Goal: Check status: Check status

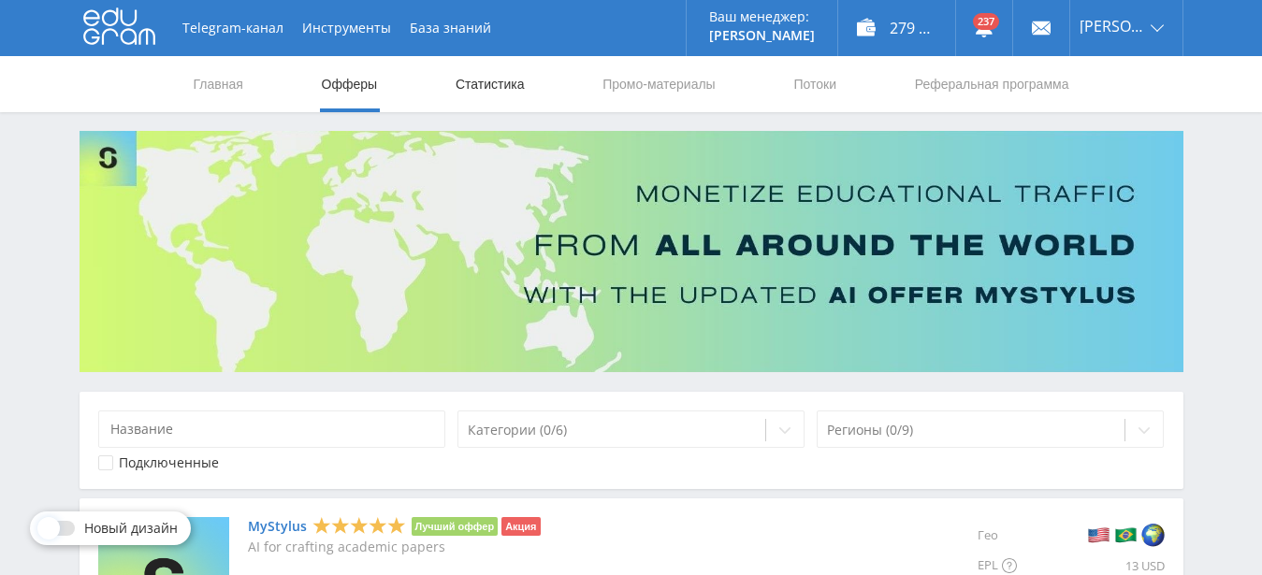
click at [505, 84] on link "Статистика" at bounding box center [490, 84] width 73 height 56
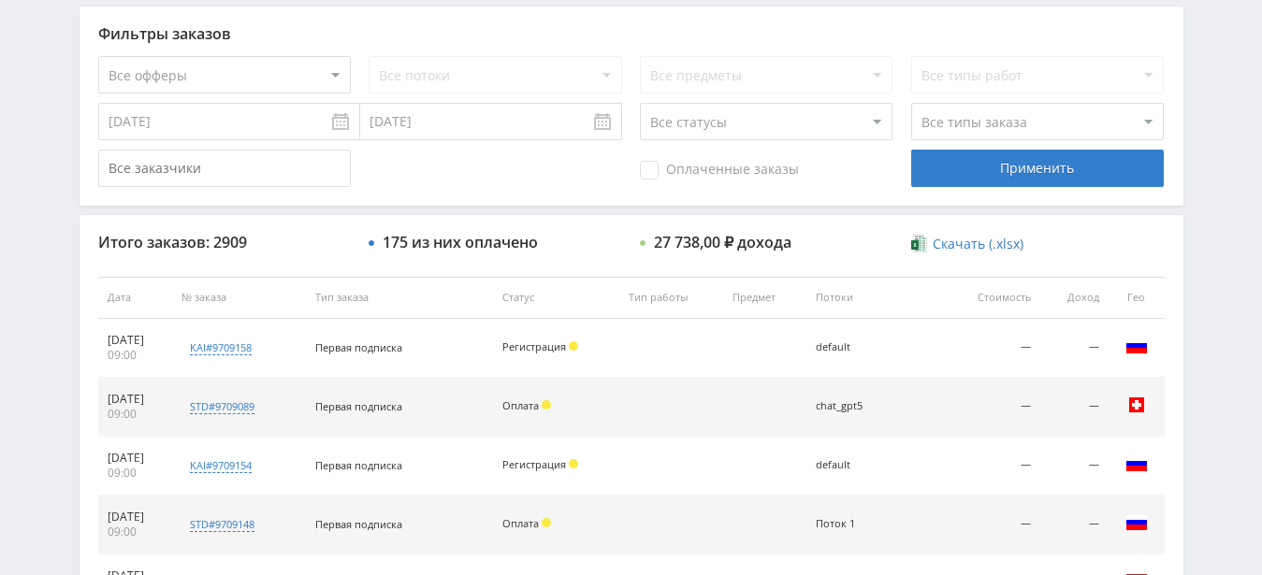
scroll to position [287, 0]
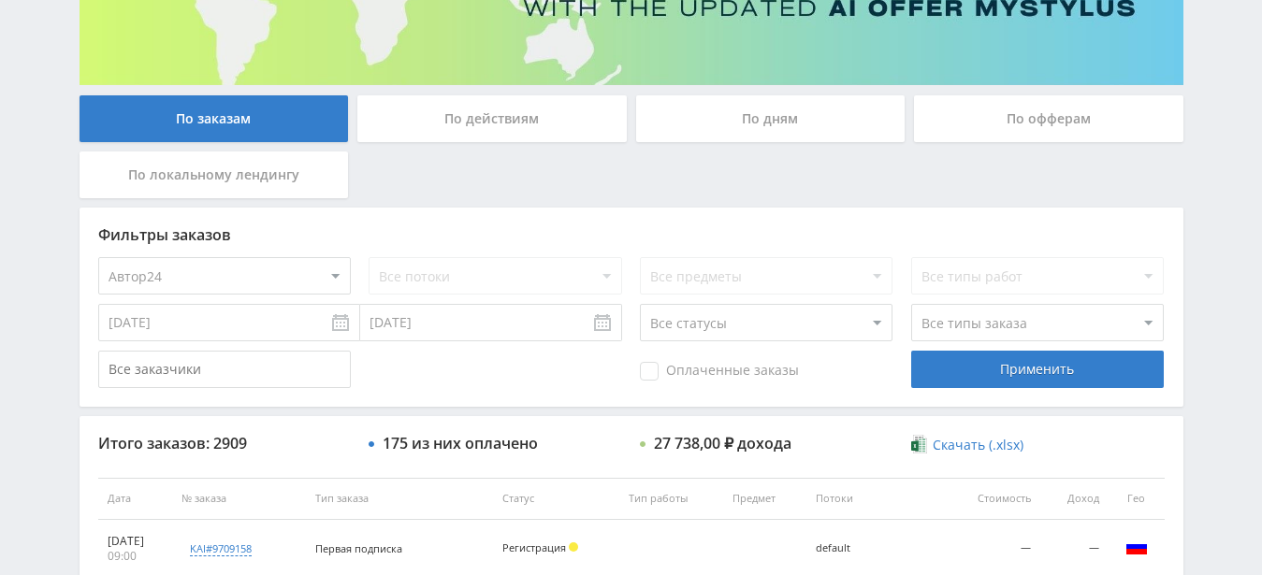
select select "1"
click at [307, 283] on select "Все офферы MyStylus MyStylus - Revshare Кэмп Studybay Автор24 Studybay [GEOGRAP…" at bounding box center [224, 275] width 253 height 37
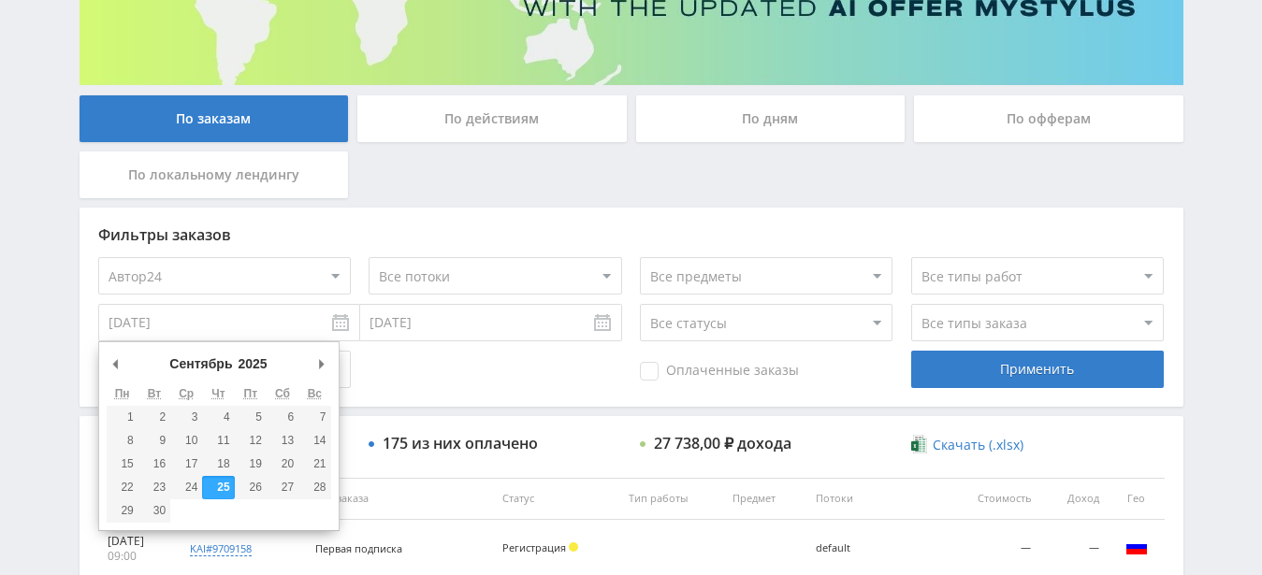
click at [277, 333] on input "[DATE]" at bounding box center [229, 322] width 262 height 37
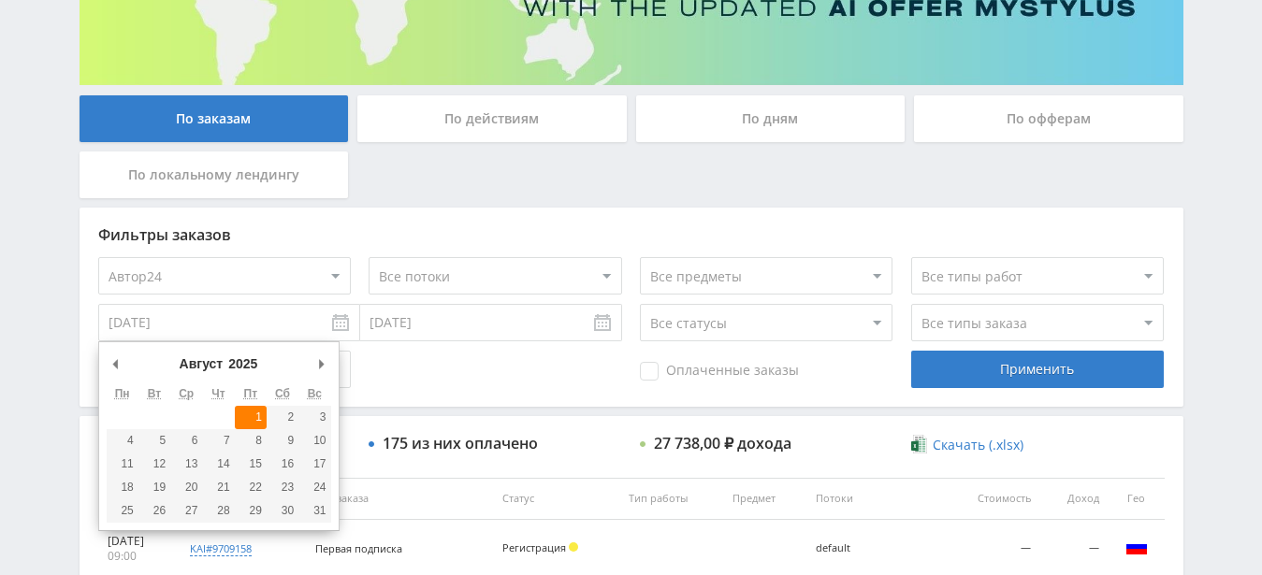
type input "[DATE]"
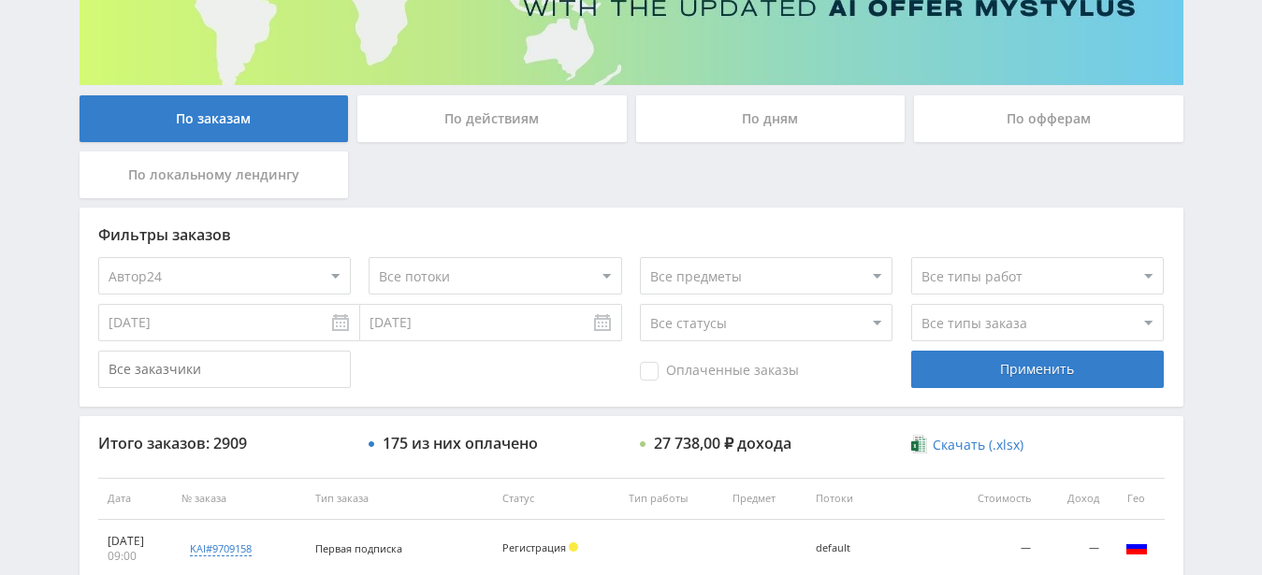
click at [618, 320] on input "[DATE]" at bounding box center [491, 322] width 262 height 37
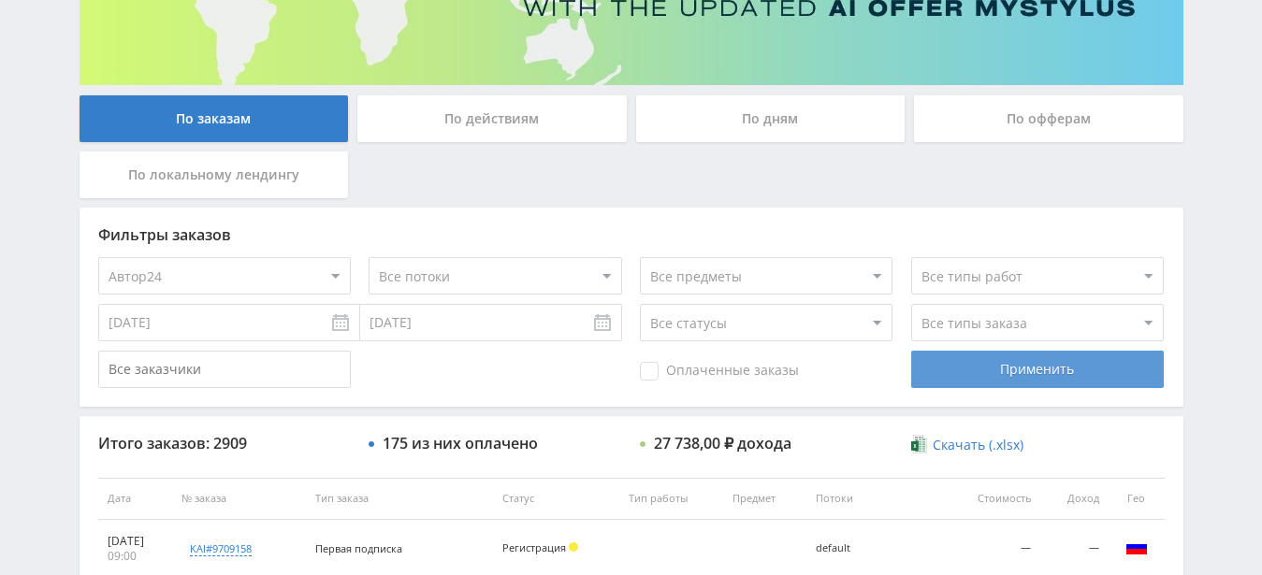
click at [1000, 369] on div "Применить" at bounding box center [1037, 369] width 253 height 37
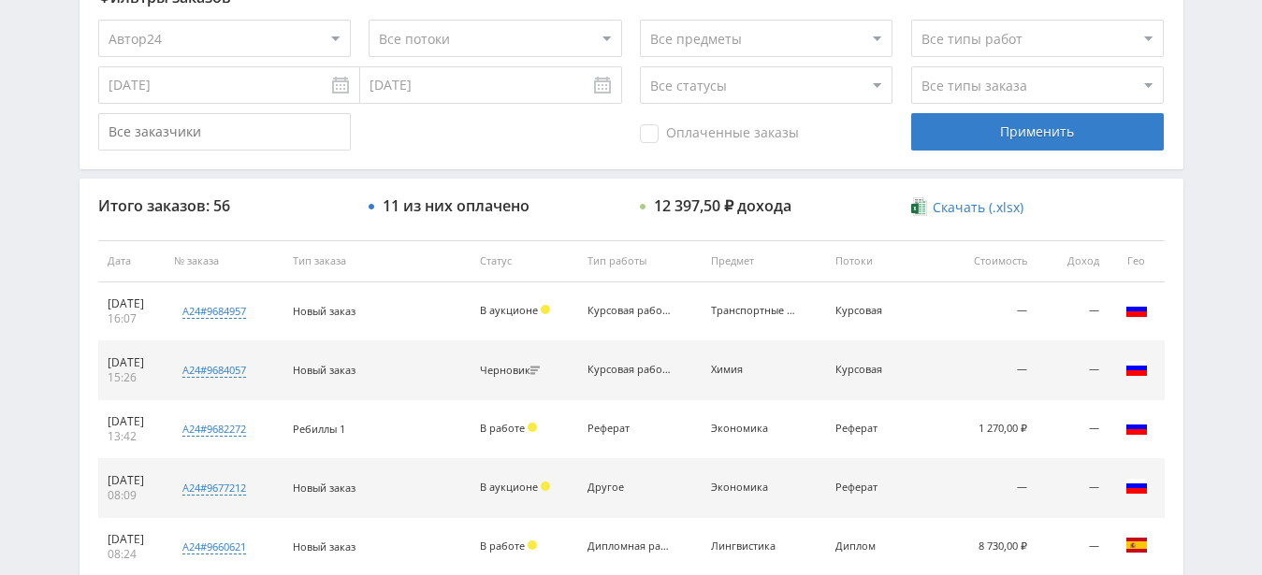
scroll to position [502, 0]
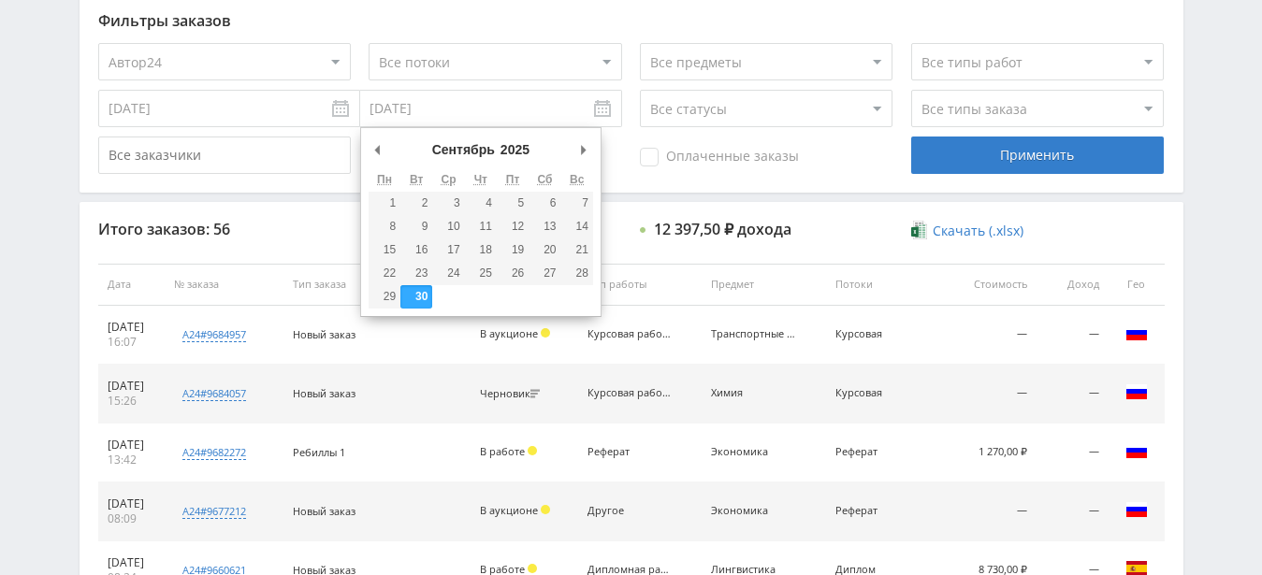
click at [444, 109] on input "[DATE]" at bounding box center [491, 108] width 262 height 37
type input "[DATE]"
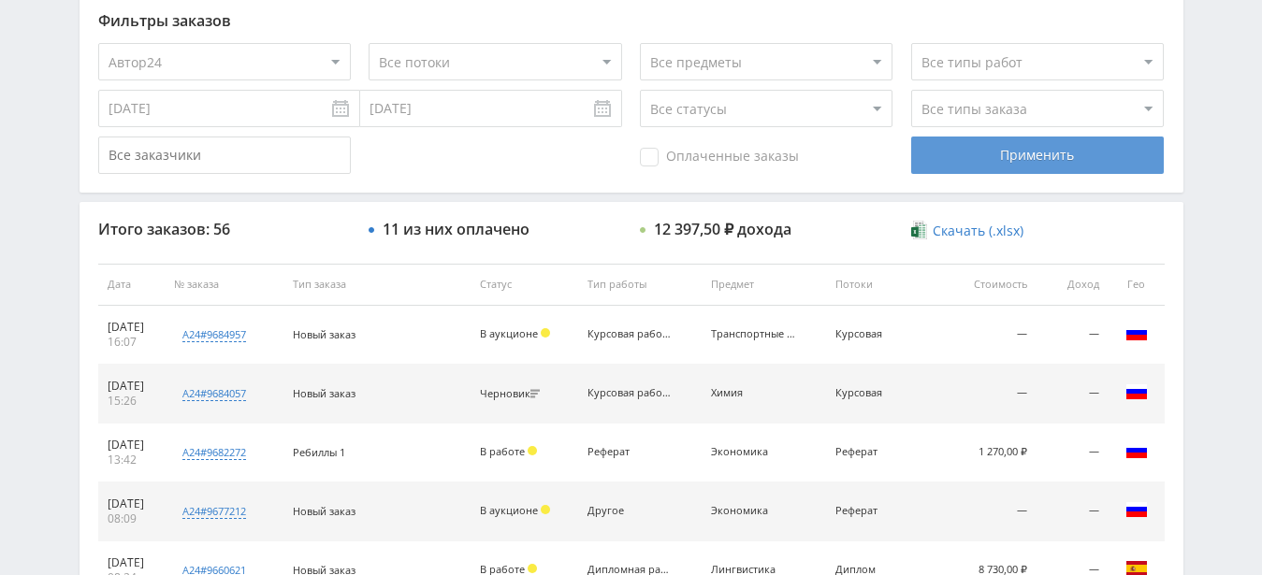
click at [1054, 158] on div "Применить" at bounding box center [1037, 155] width 253 height 37
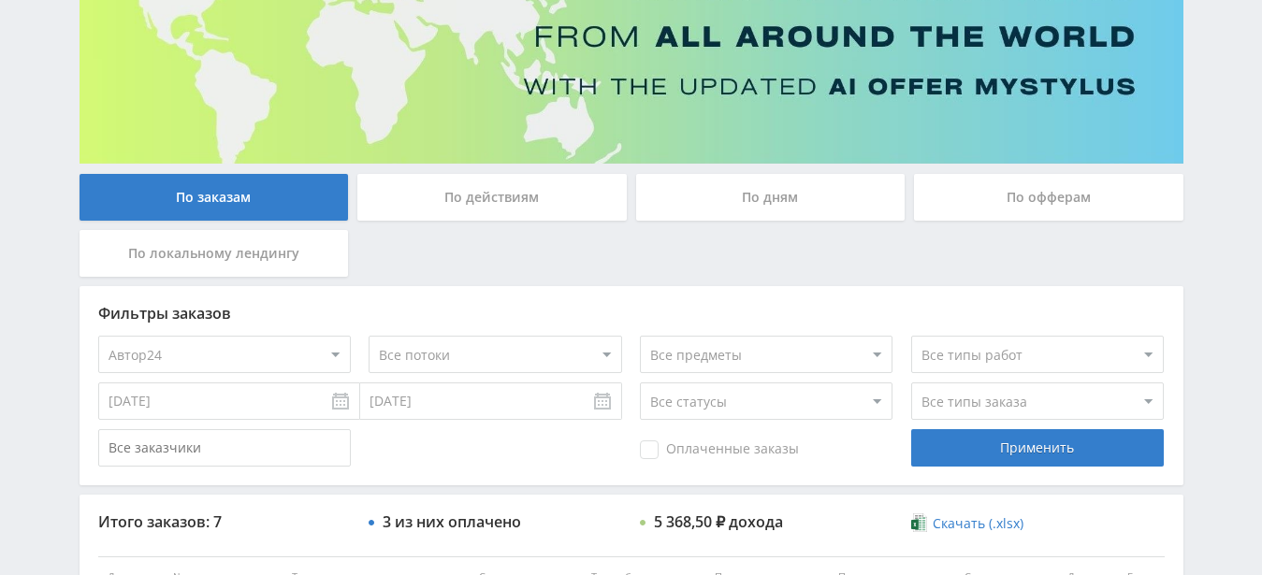
scroll to position [0, 0]
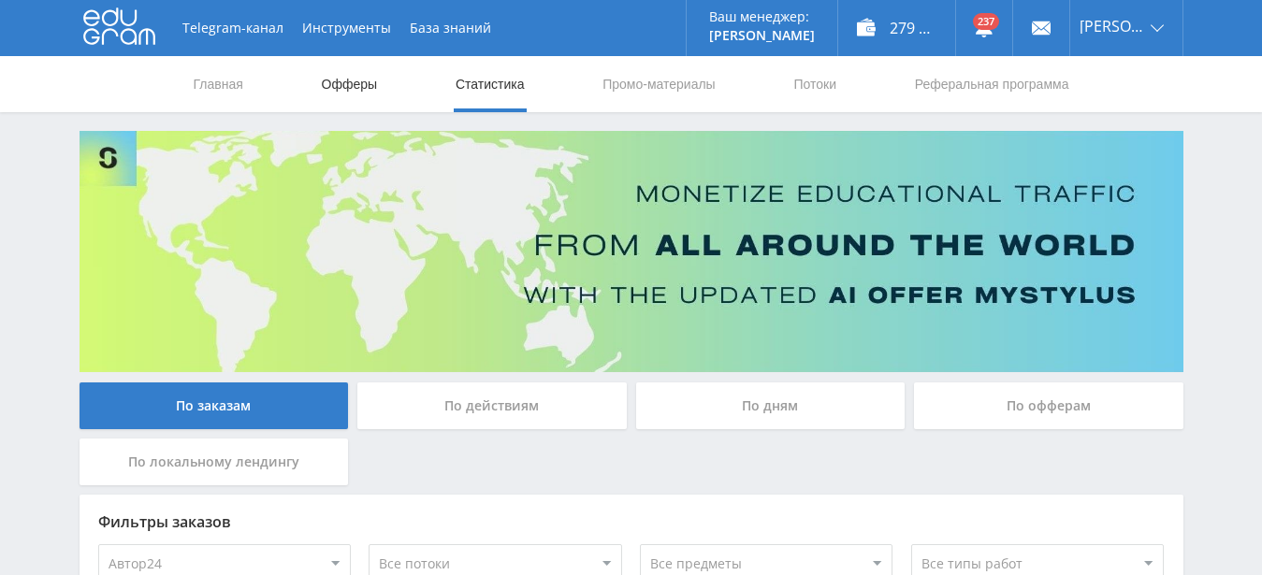
click at [350, 80] on link "Офферы" at bounding box center [350, 84] width 60 height 56
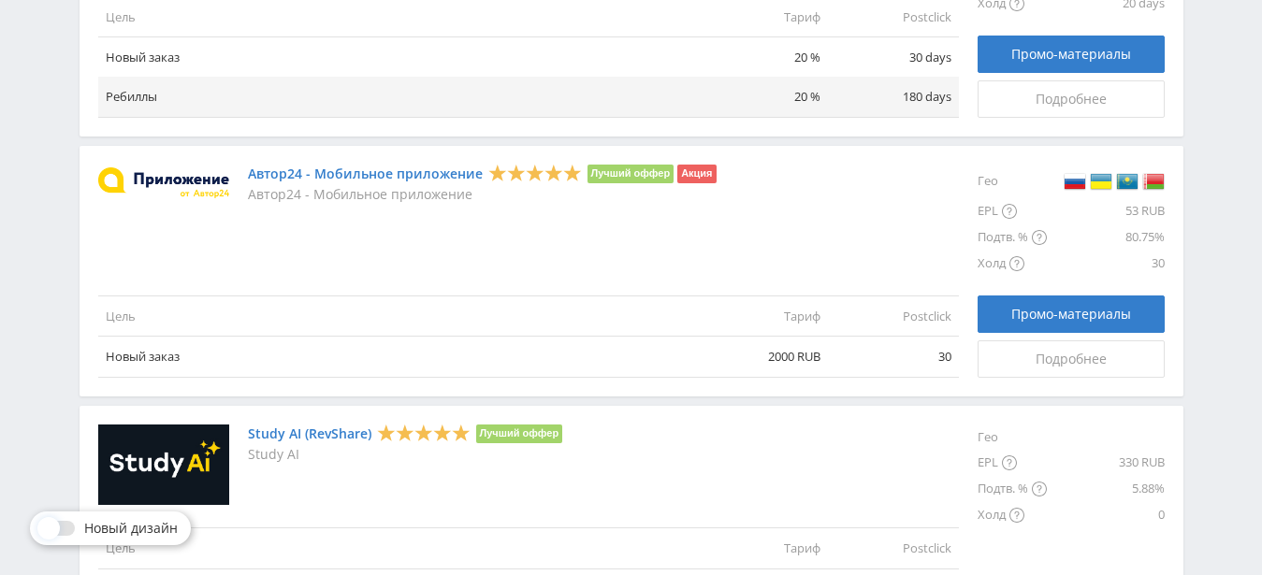
scroll to position [1527, 0]
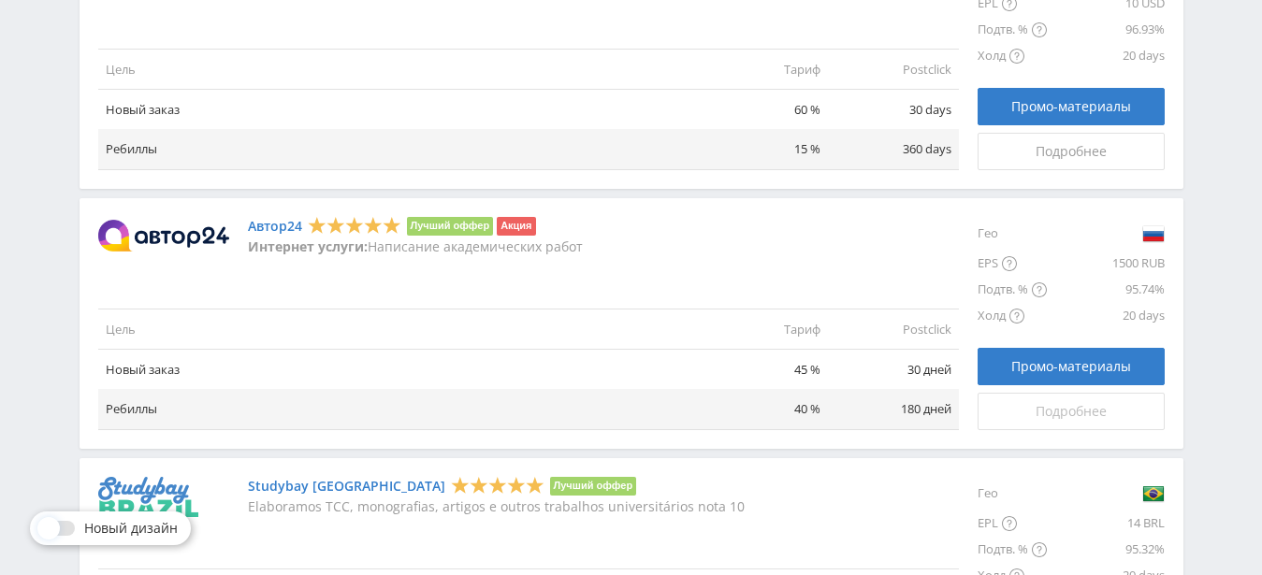
click at [1059, 415] on span "Подробнее" at bounding box center [1071, 411] width 71 height 15
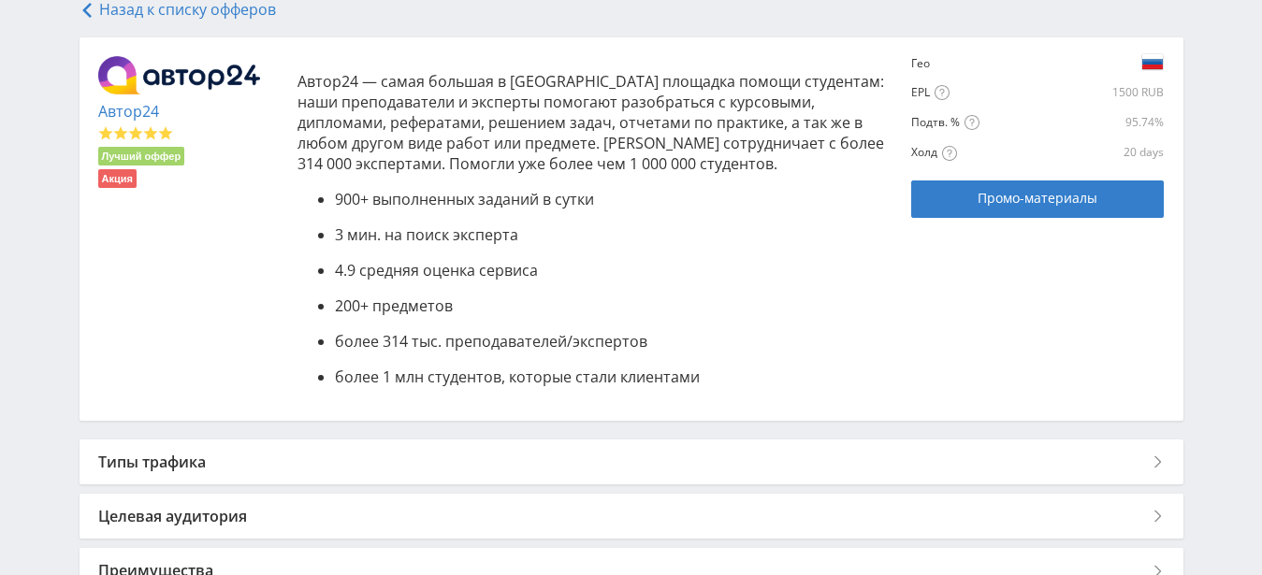
scroll to position [613, 0]
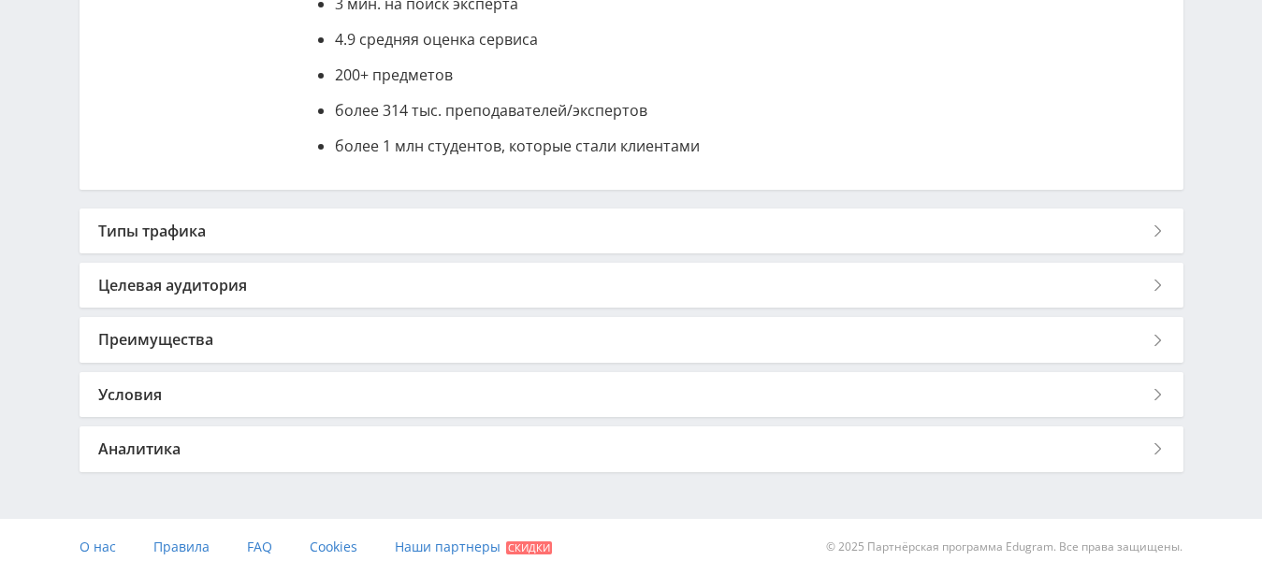
click at [157, 453] on div "Аналитика" at bounding box center [632, 449] width 1104 height 45
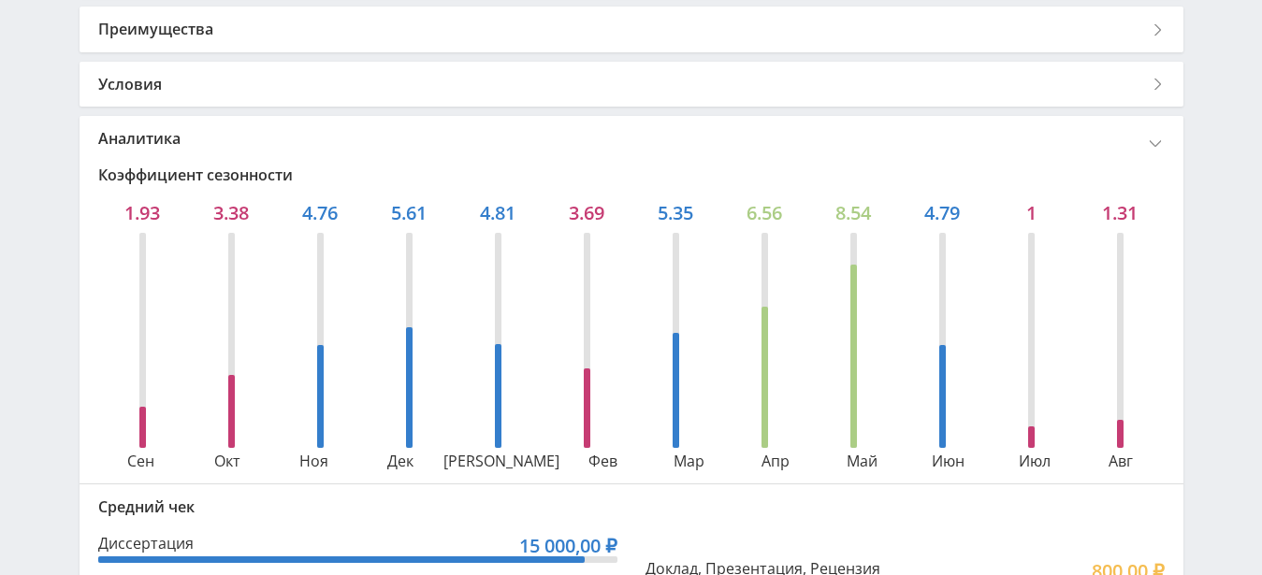
scroll to position [637, 0]
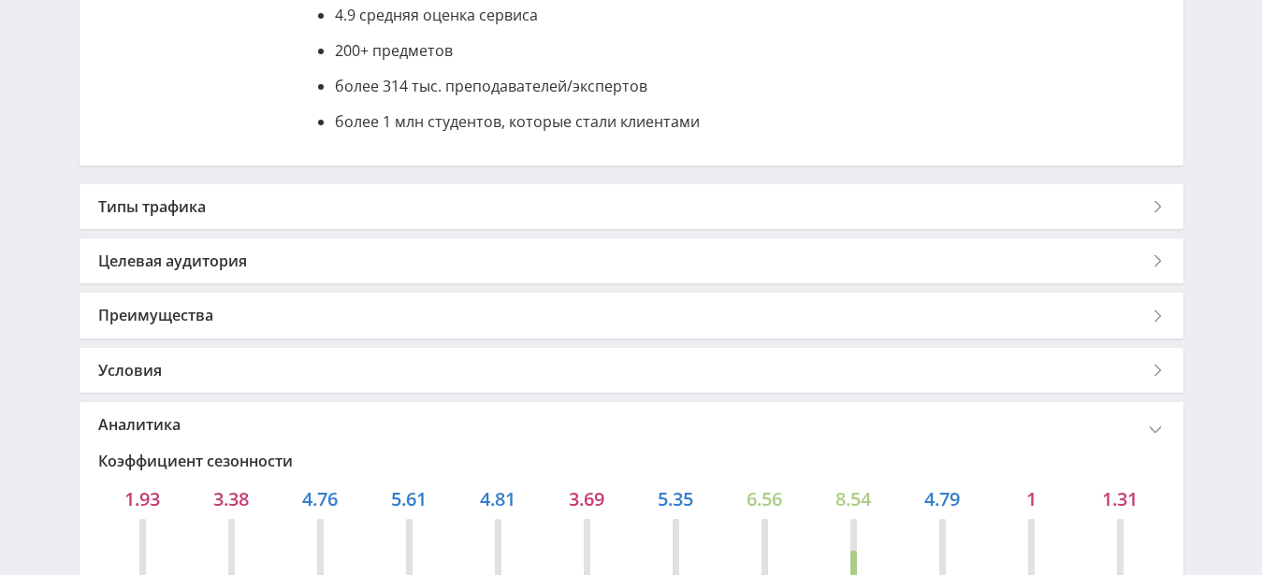
click at [218, 321] on div "Преимущества" at bounding box center [632, 315] width 1104 height 45
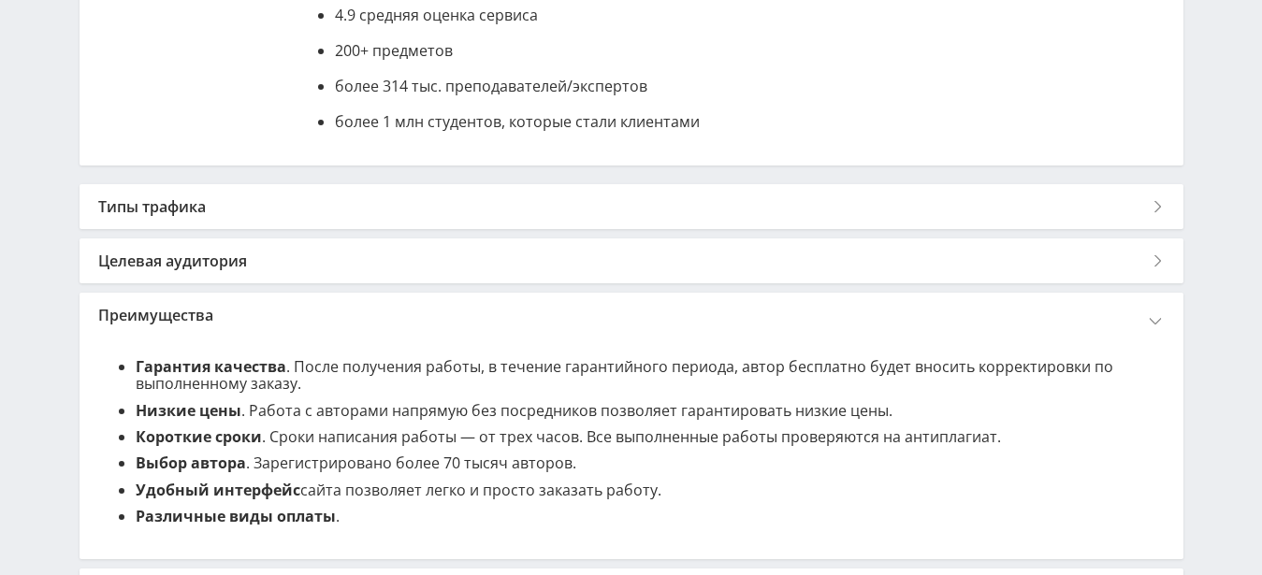
click at [219, 282] on div "Целевая аудитория" at bounding box center [632, 261] width 1104 height 45
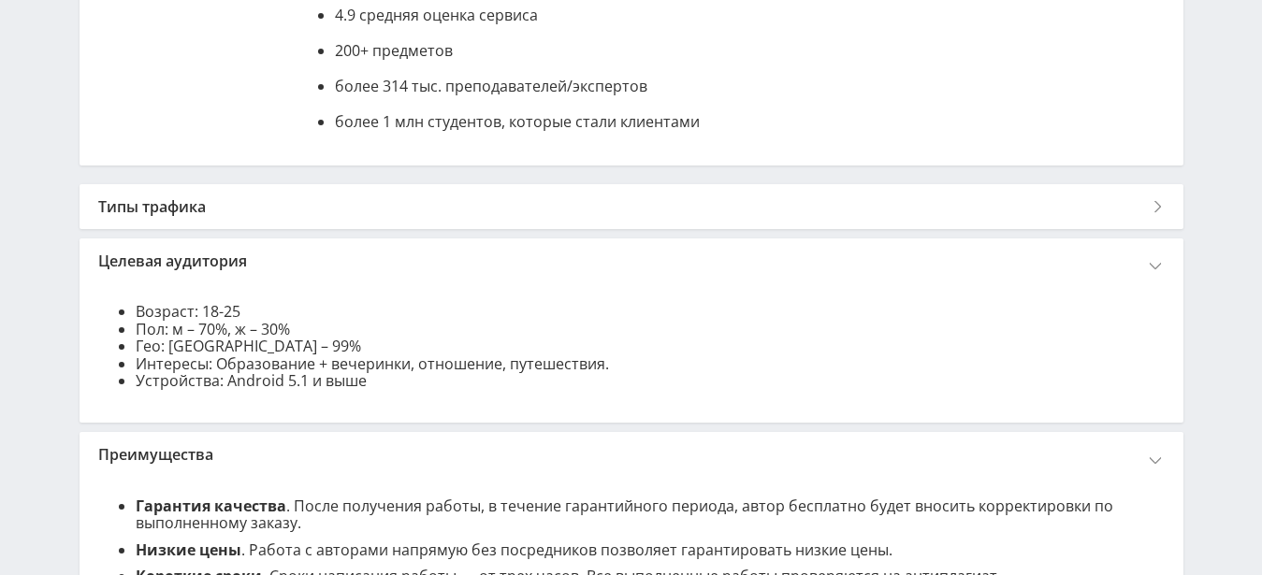
click at [218, 219] on div "Типы трафика" at bounding box center [632, 206] width 1104 height 45
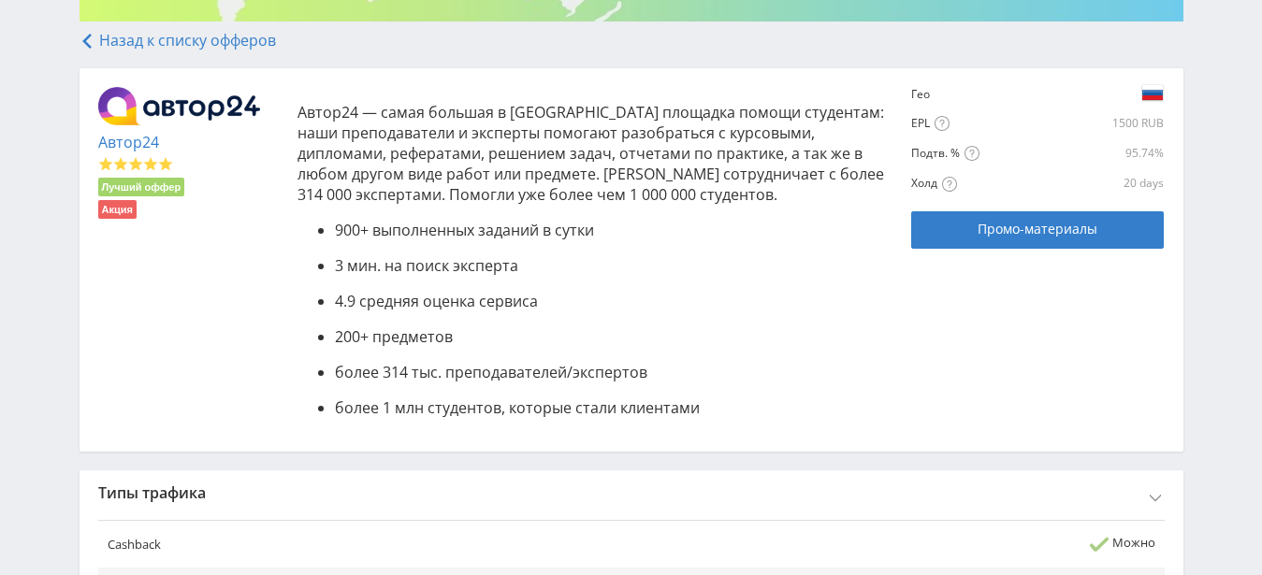
scroll to position [0, 0]
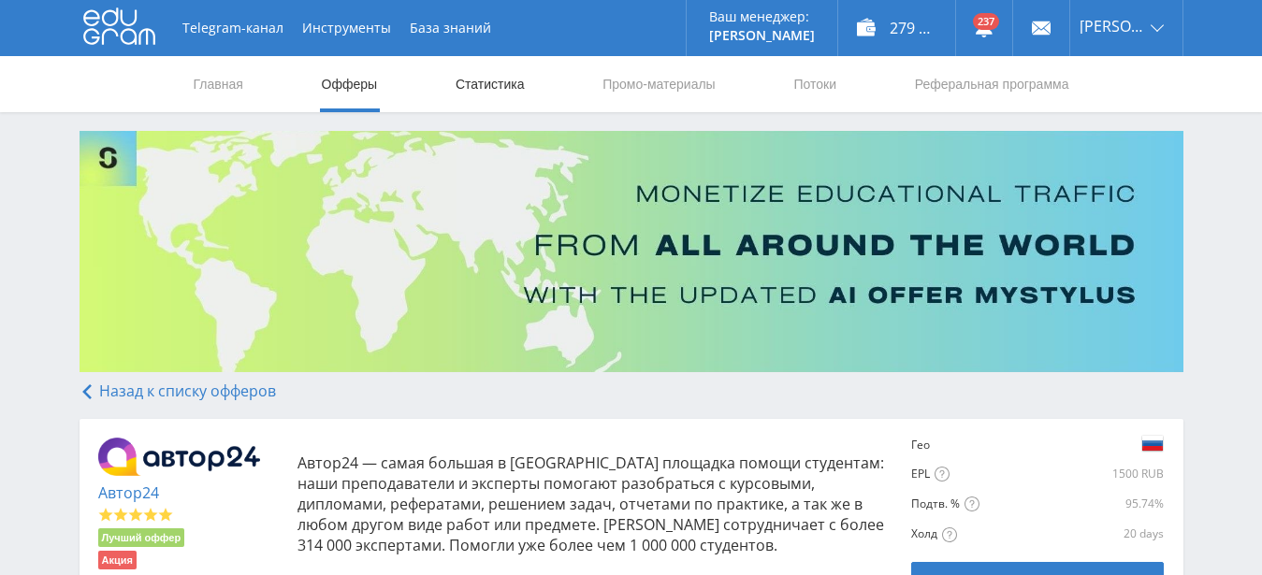
click at [490, 87] on link "Статистика" at bounding box center [490, 84] width 73 height 56
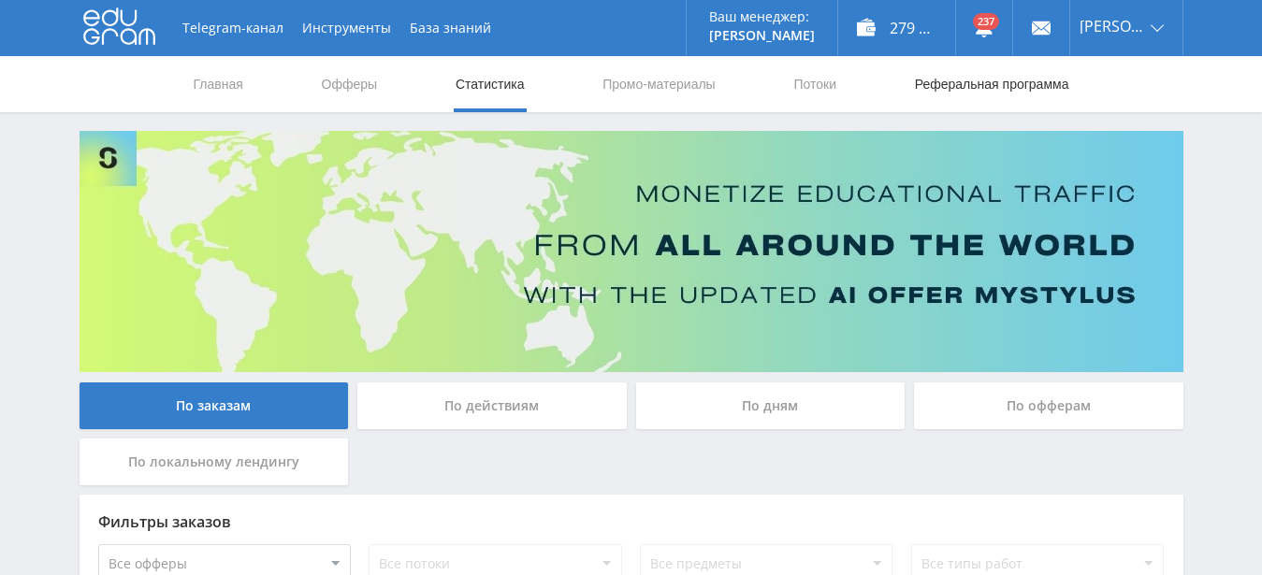
click at [969, 86] on link "Реферальная программа" at bounding box center [992, 84] width 158 height 56
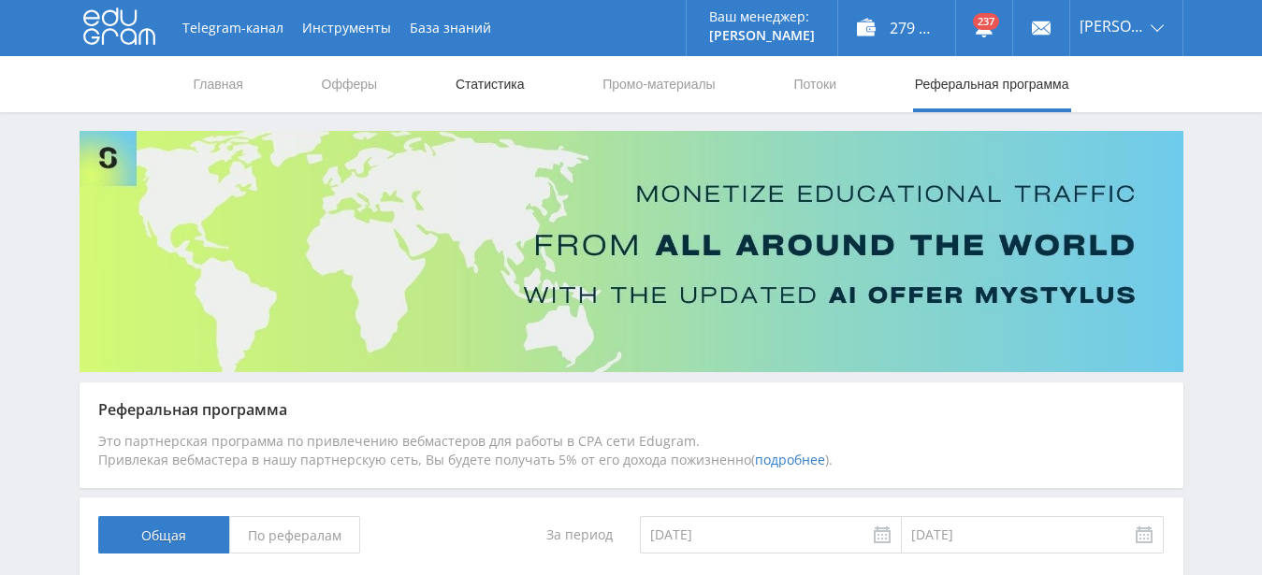
click at [502, 99] on link "Статистика" at bounding box center [490, 84] width 73 height 56
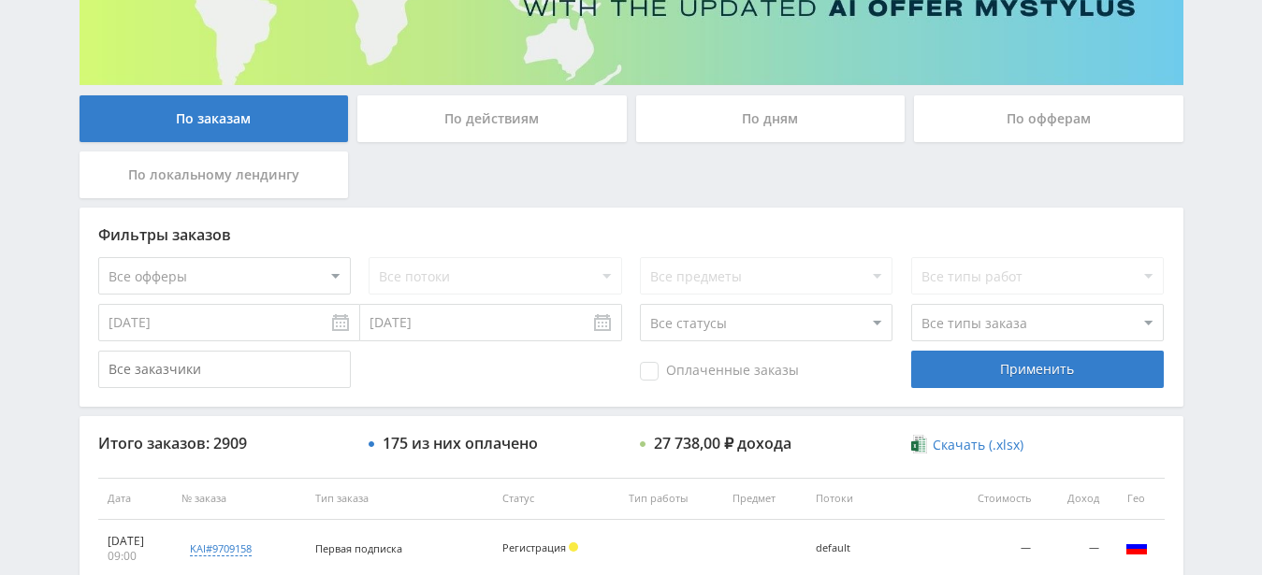
scroll to position [192, 0]
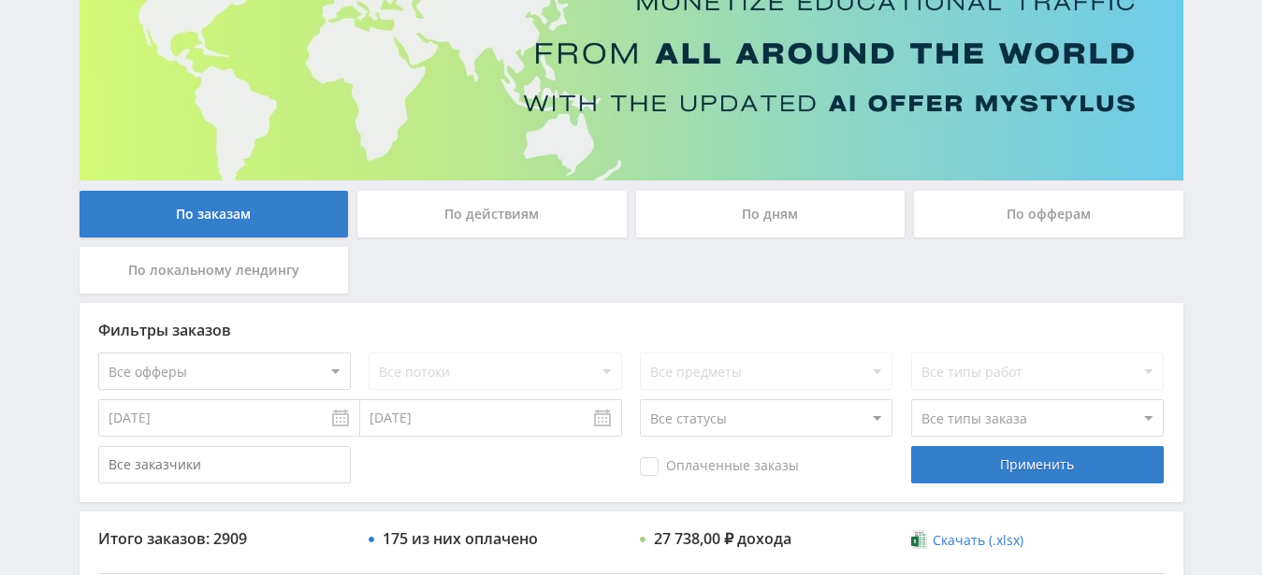
click at [98, 353] on select "Все офферы MyStylus MyStylus - Revshare Кэмп Studybay Автор24 Studybay [GEOGRAP…" at bounding box center [224, 371] width 253 height 37
select select "1"
click at [98, 353] on select "Все офферы MyStylus MyStylus - Revshare Кэмп Studybay Автор24 Studybay [GEOGRAP…" at bounding box center [224, 371] width 253 height 37
select select "263"
click at [261, 427] on input "[DATE]" at bounding box center [229, 418] width 262 height 37
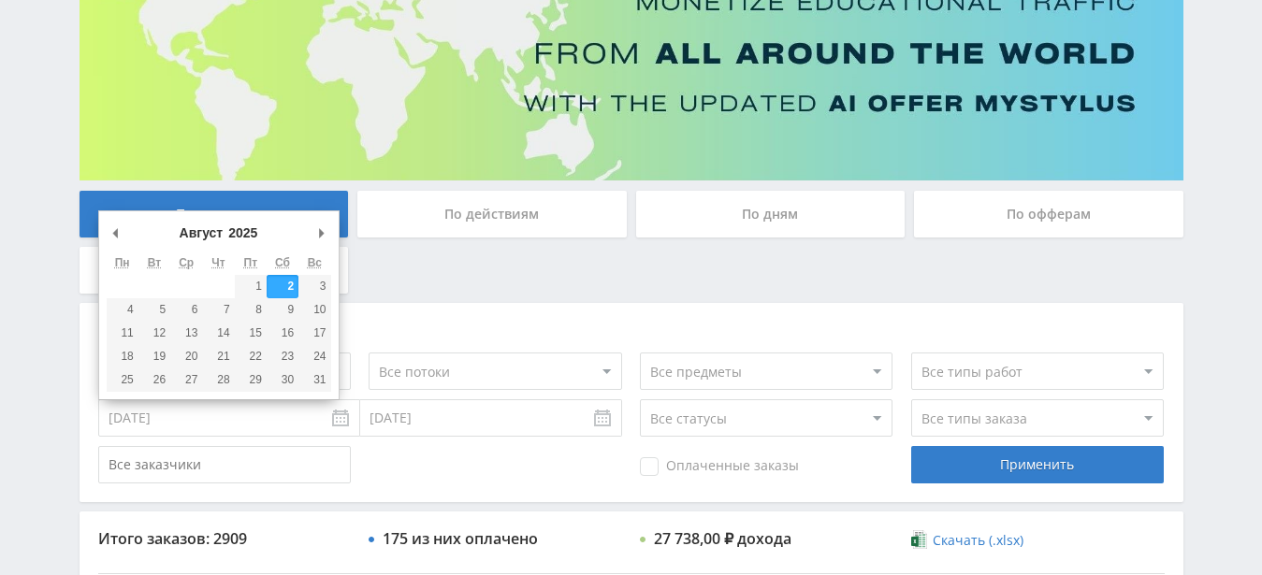
click at [227, 415] on input "02.08.2025" at bounding box center [229, 418] width 262 height 37
type input "[DATE]"
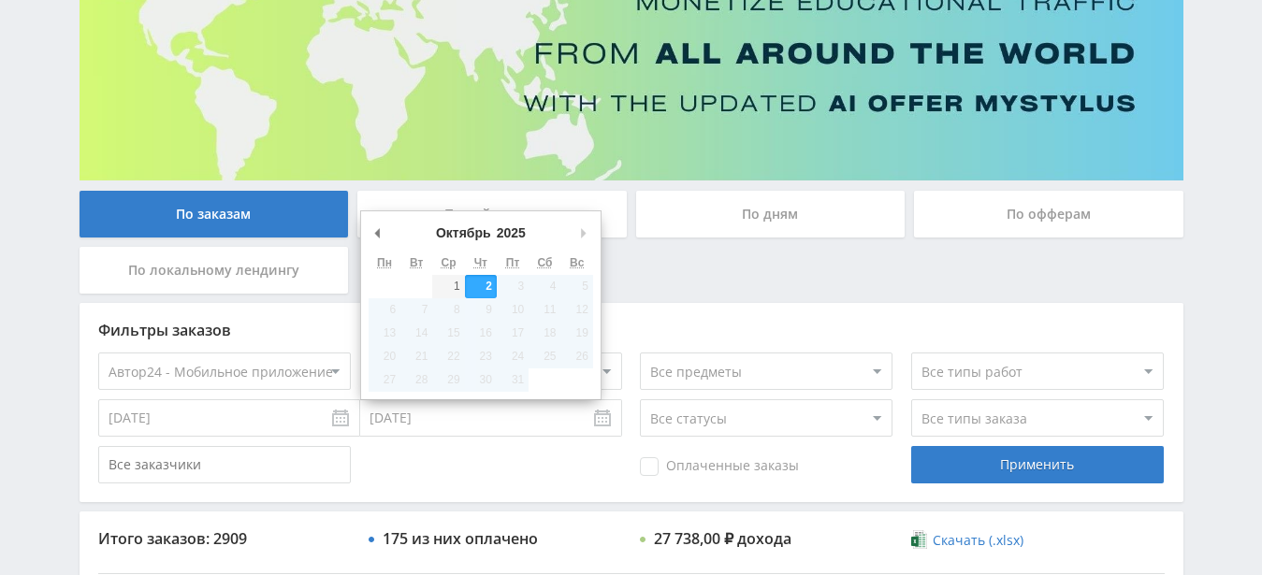
click at [462, 428] on input "[DATE]" at bounding box center [491, 418] width 262 height 37
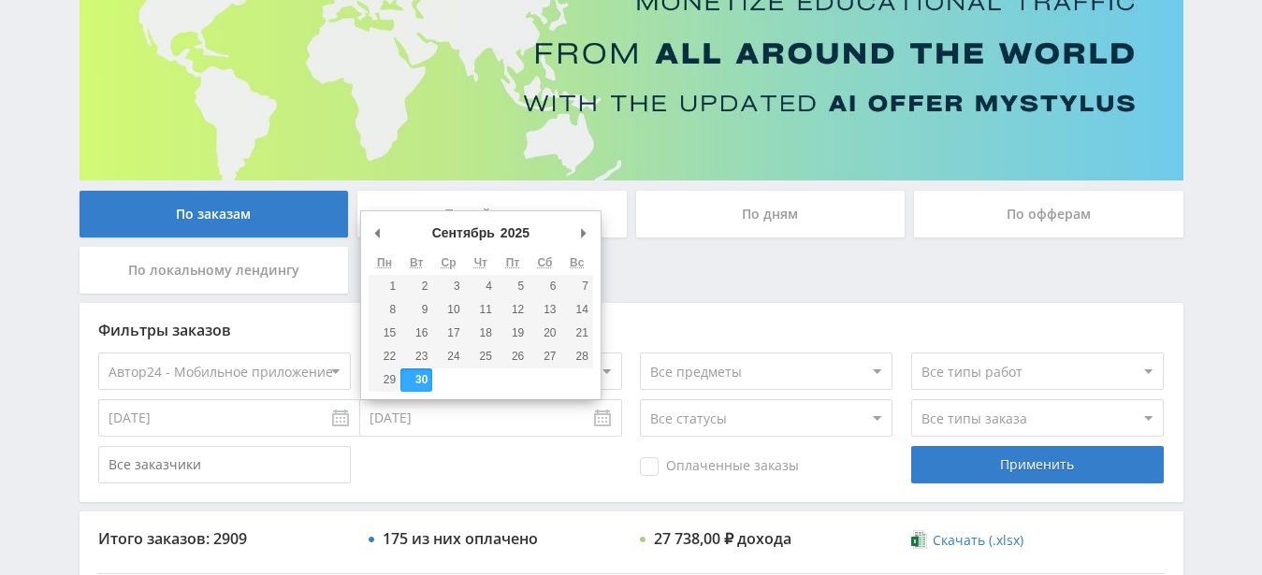
click at [438, 423] on input "[DATE]" at bounding box center [491, 418] width 262 height 37
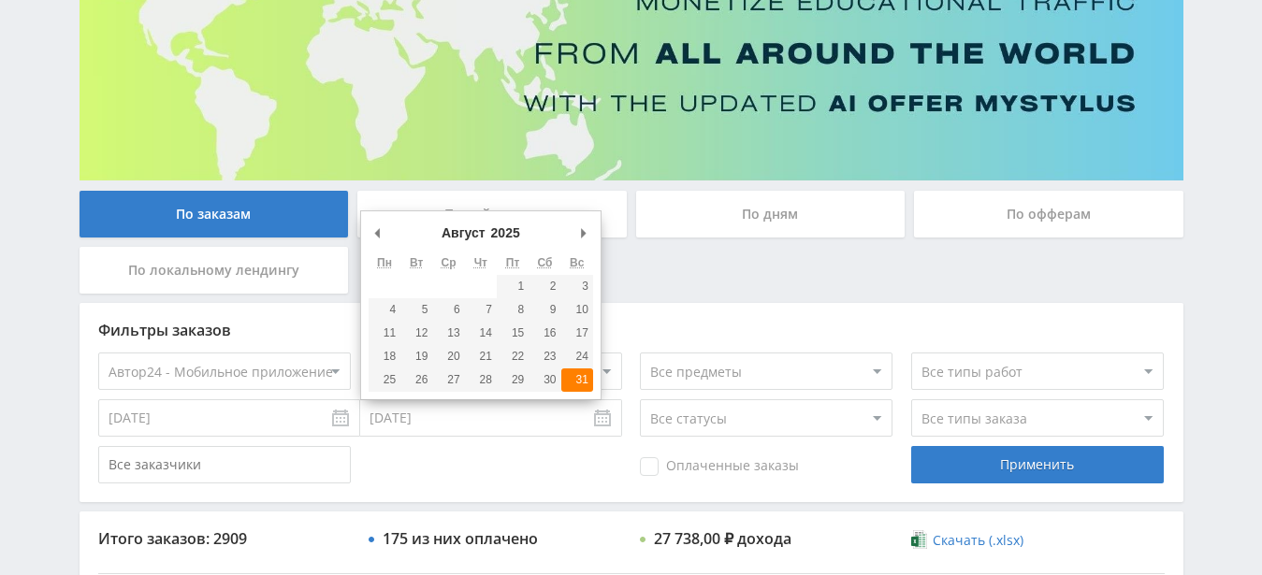
type input "[DATE]"
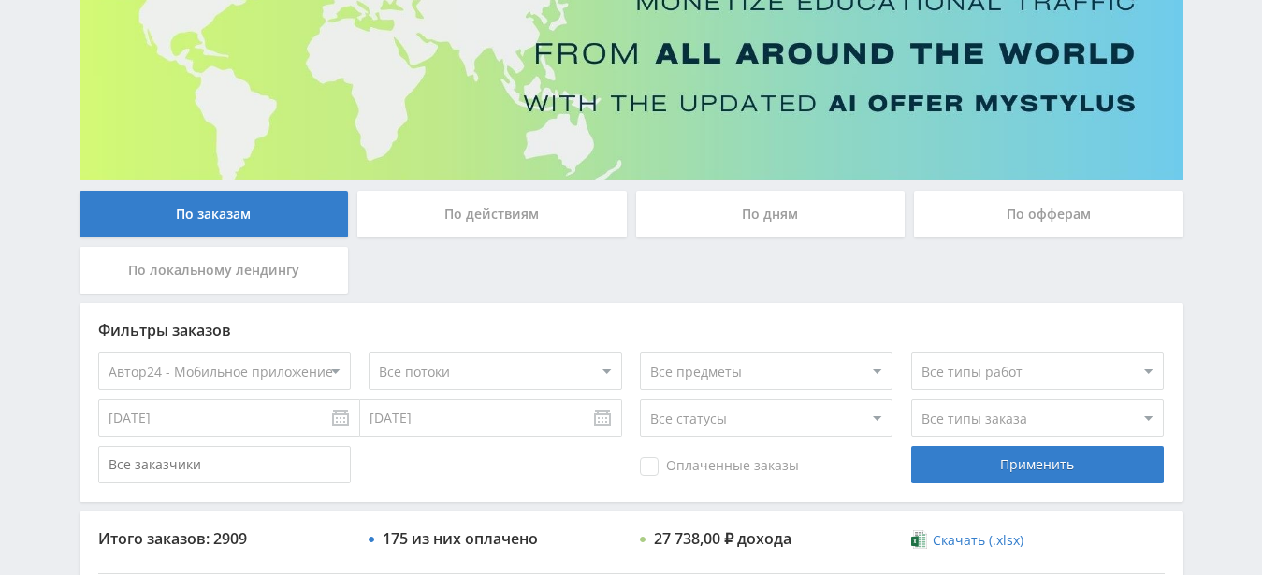
click at [1013, 444] on div "Фильтры заказов Все офферы MyStylus MyStylus - Revshare Кэмп Studybay Автор24 S…" at bounding box center [632, 402] width 1104 height 199
click at [1011, 471] on div "Применить" at bounding box center [1037, 464] width 253 height 37
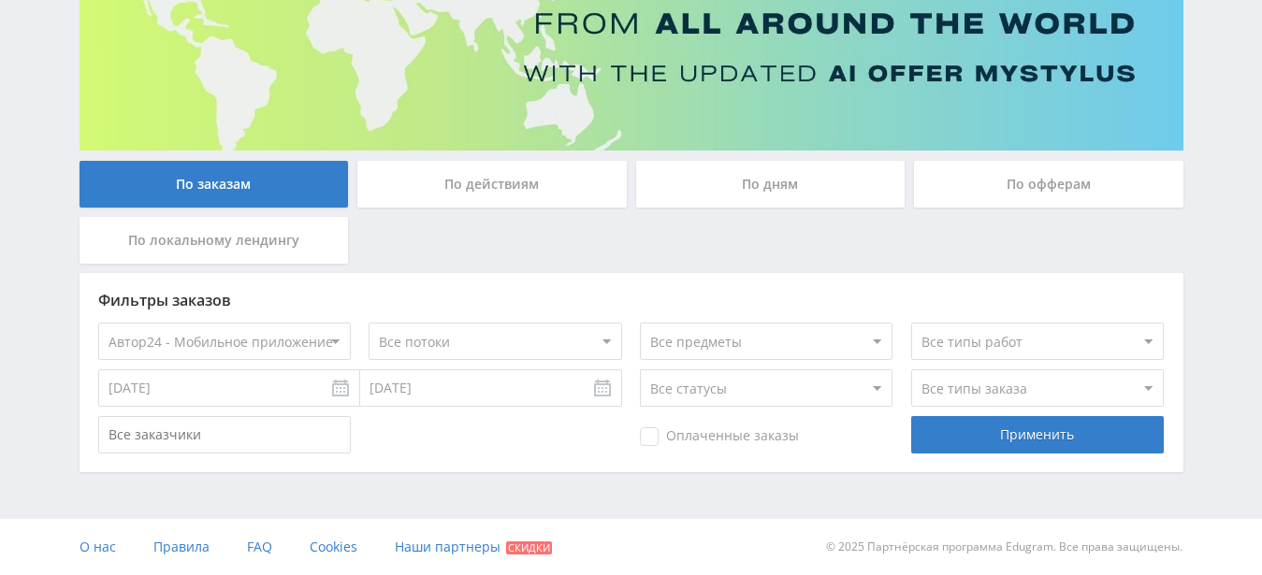
scroll to position [222, 0]
click at [98, 323] on select "Все офферы MyStylus MyStylus - Revshare Кэмп Studybay Автор24 Studybay [GEOGRAP…" at bounding box center [224, 341] width 253 height 37
select select "1"
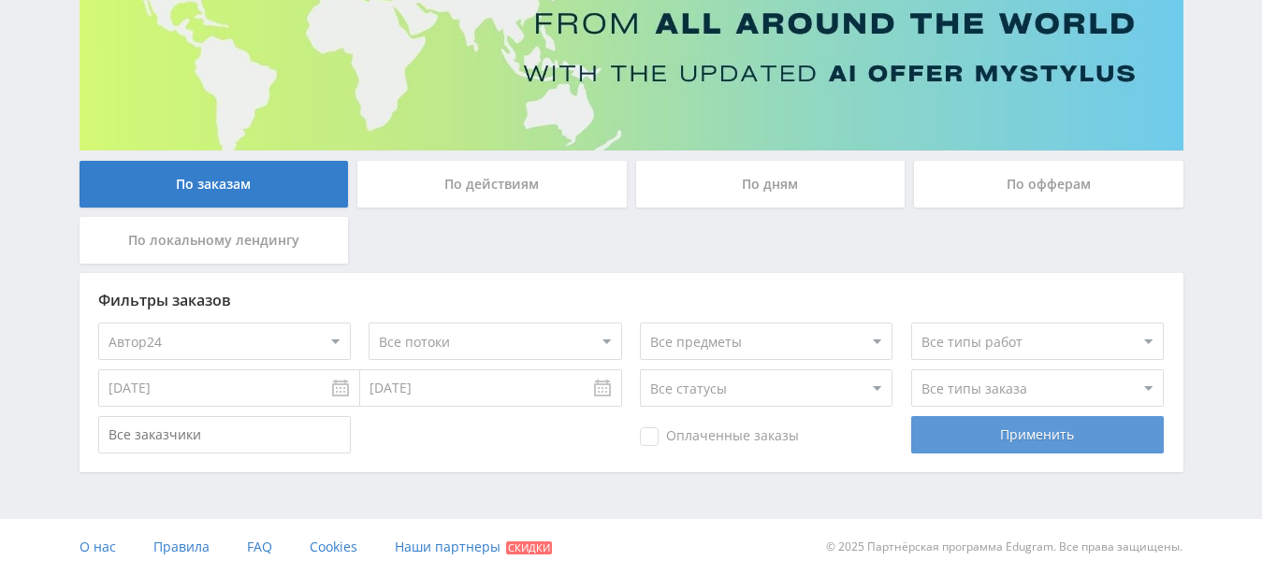
click at [968, 440] on div "Применить" at bounding box center [1037, 434] width 253 height 37
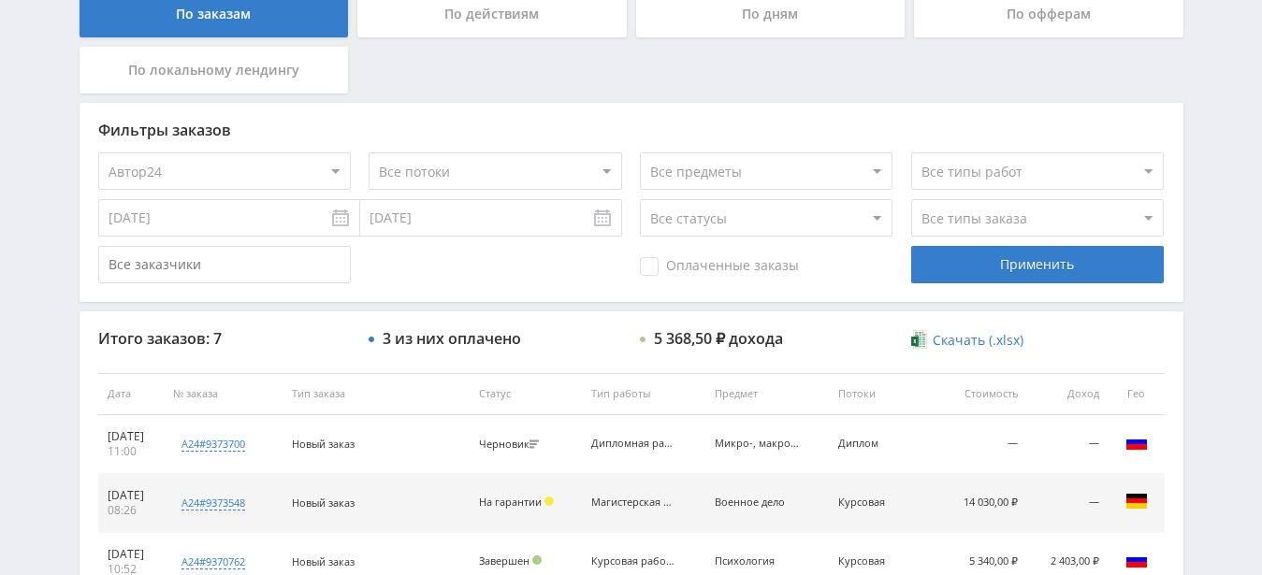
scroll to position [113, 0]
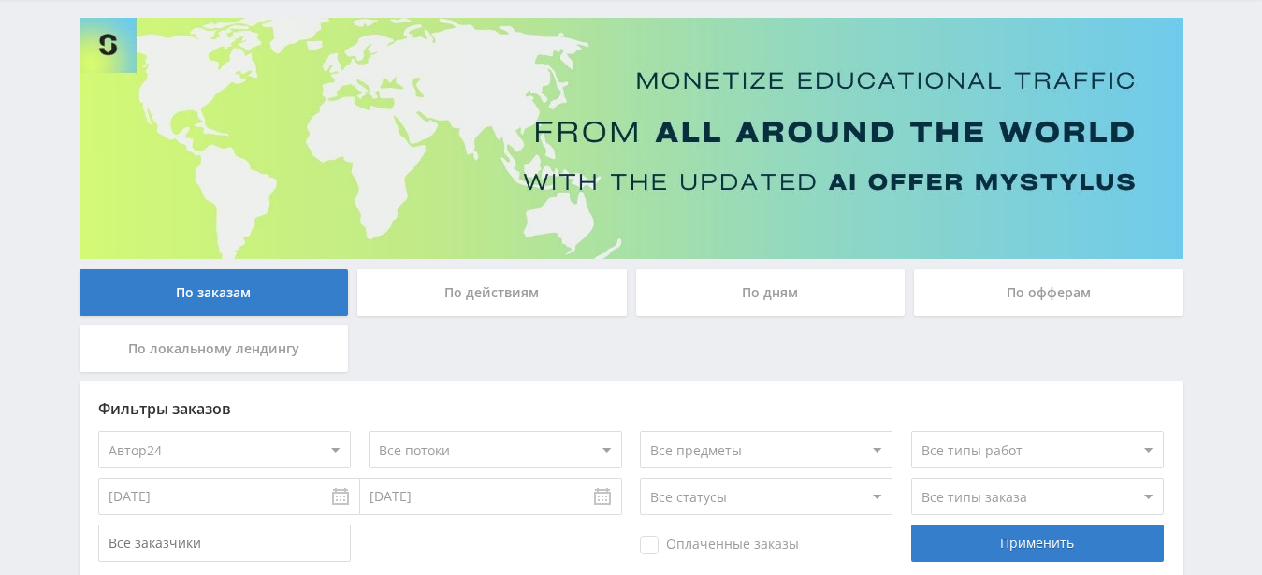
click at [515, 269] on div "По заказам По действиям По дням По офферам По локальному лендингу Фильтры заказ…" at bounding box center [631, 579] width 1123 height 1123
click at [524, 285] on div "По действиям" at bounding box center [491, 292] width 269 height 47
click at [0, 0] on input "По действиям" at bounding box center [0, 0] width 0 height 0
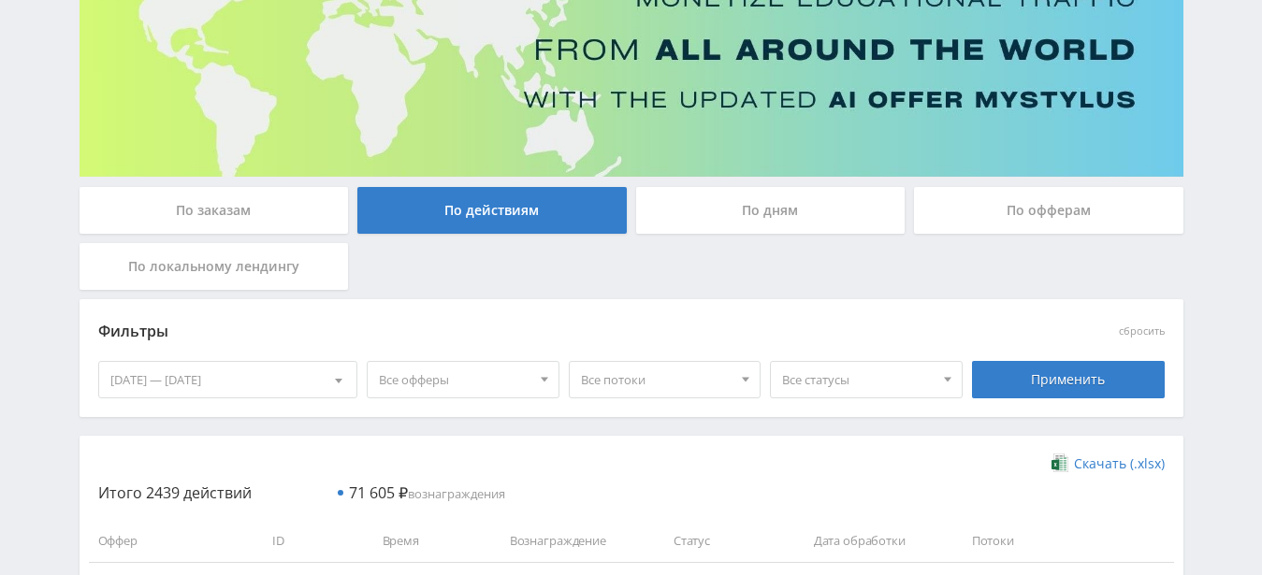
scroll to position [482, 0]
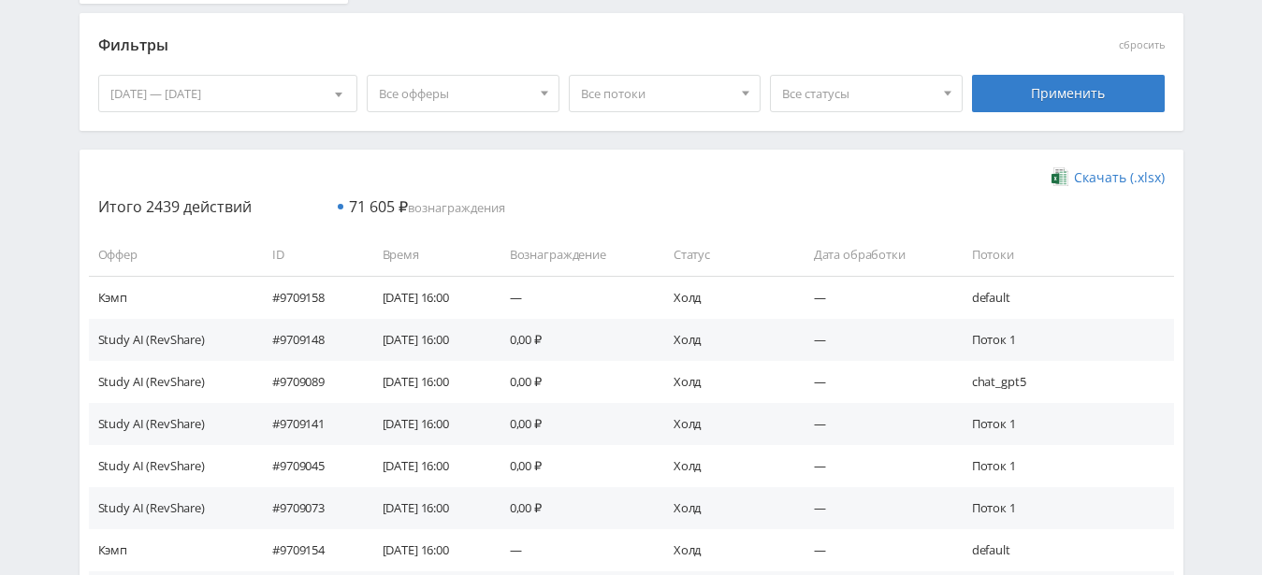
click at [316, 95] on div "26.09.2025 — 02.10.2025" at bounding box center [228, 94] width 258 height 36
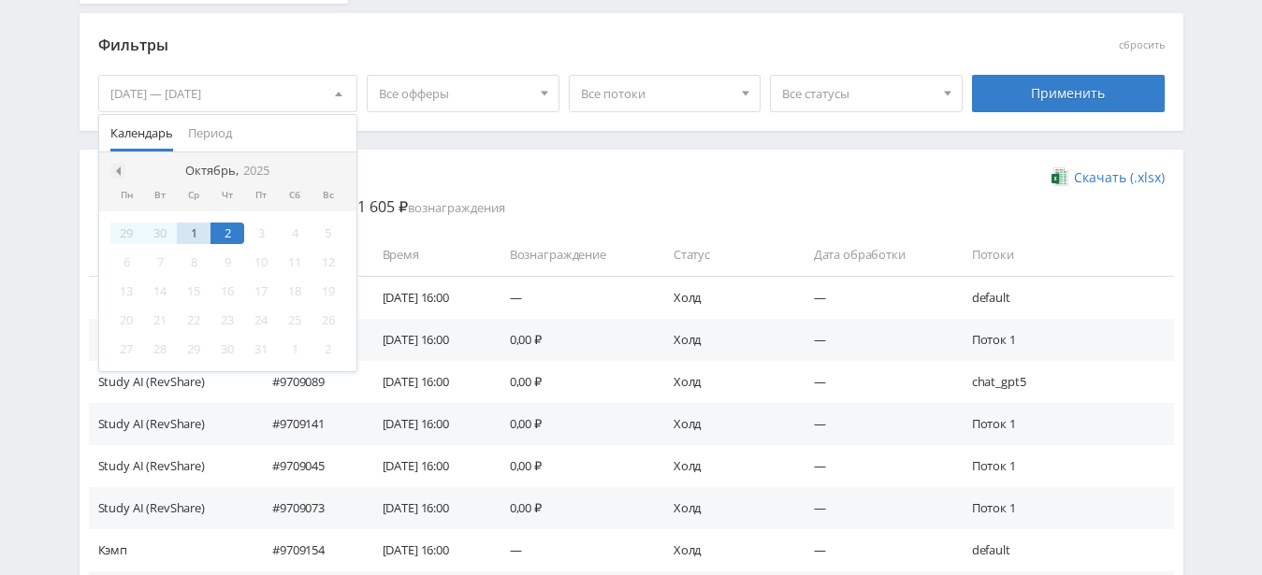
click at [115, 168] on span at bounding box center [115, 171] width 9 height 9
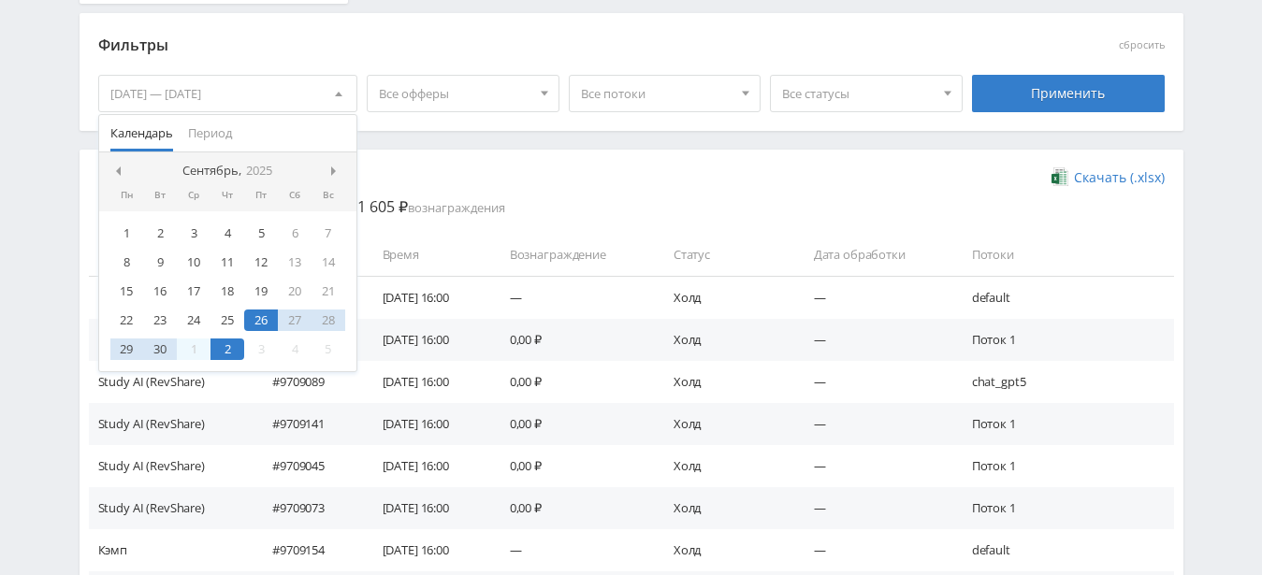
click at [115, 169] on span at bounding box center [115, 171] width 9 height 9
drag, startPoint x: 264, startPoint y: 235, endPoint x: 343, endPoint y: 144, distance: 120.7
click at [263, 235] on div "1" at bounding box center [261, 234] width 34 height 22
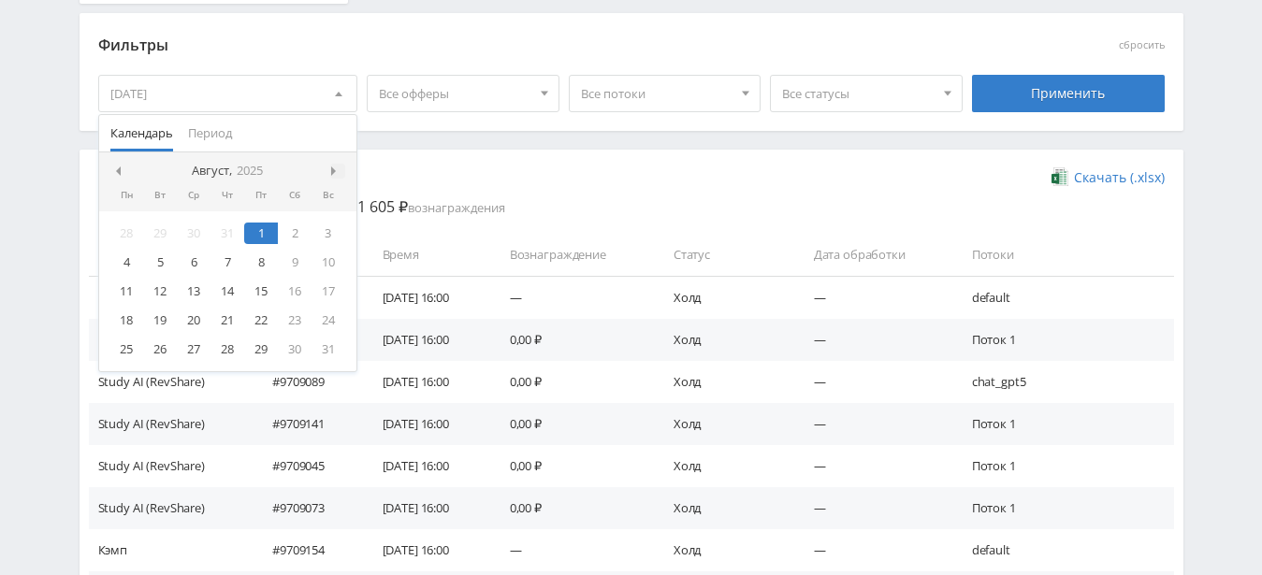
click at [336, 165] on div at bounding box center [337, 171] width 15 height 15
click at [121, 173] on div at bounding box center [117, 171] width 15 height 15
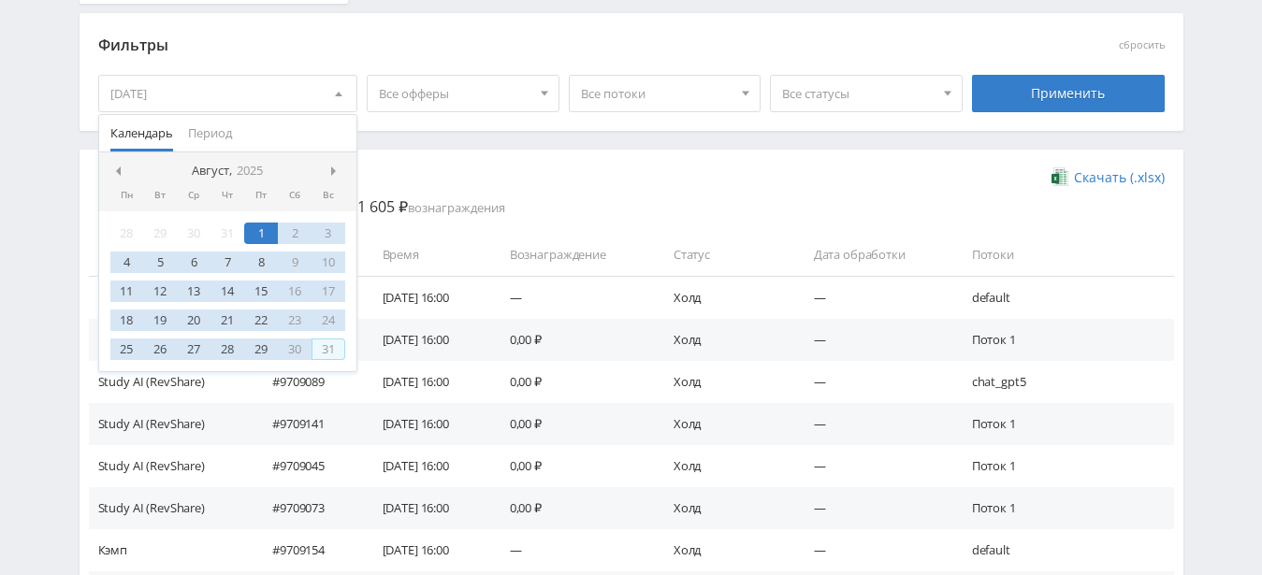
click at [337, 351] on div "31" at bounding box center [329, 350] width 34 height 22
click at [604, 144] on div "Фильтры сбросить 01.08.2025 — 31.08.2025 Календарь Период Август, 2025 Пн Вт Ср…" at bounding box center [632, 81] width 1104 height 137
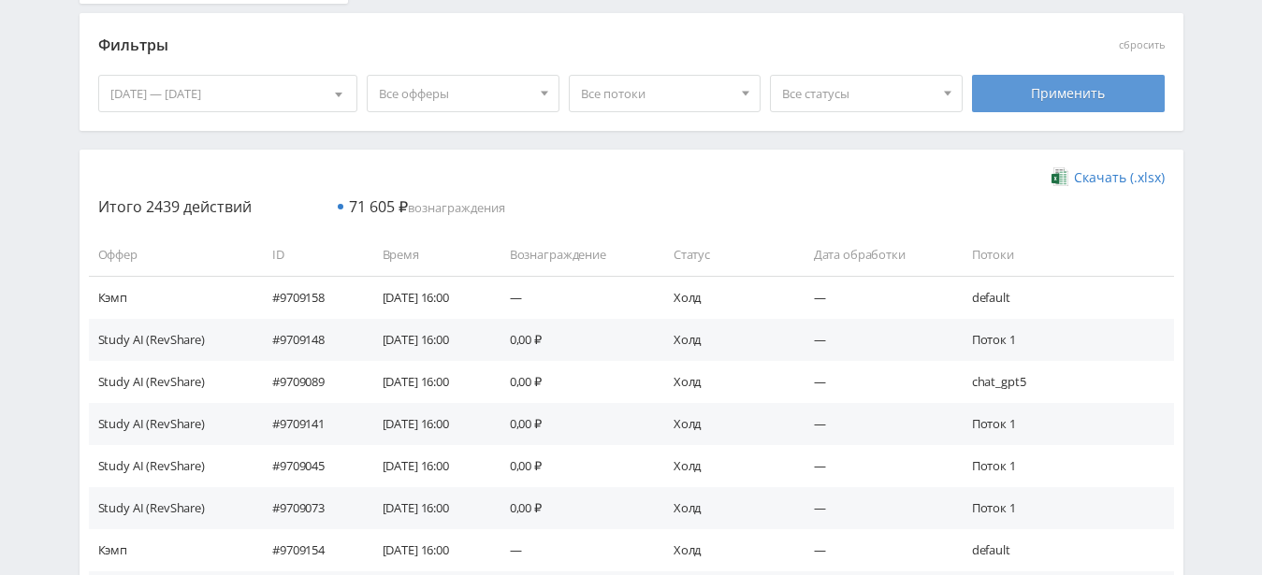
click at [1031, 100] on div "Применить" at bounding box center [1068, 93] width 193 height 37
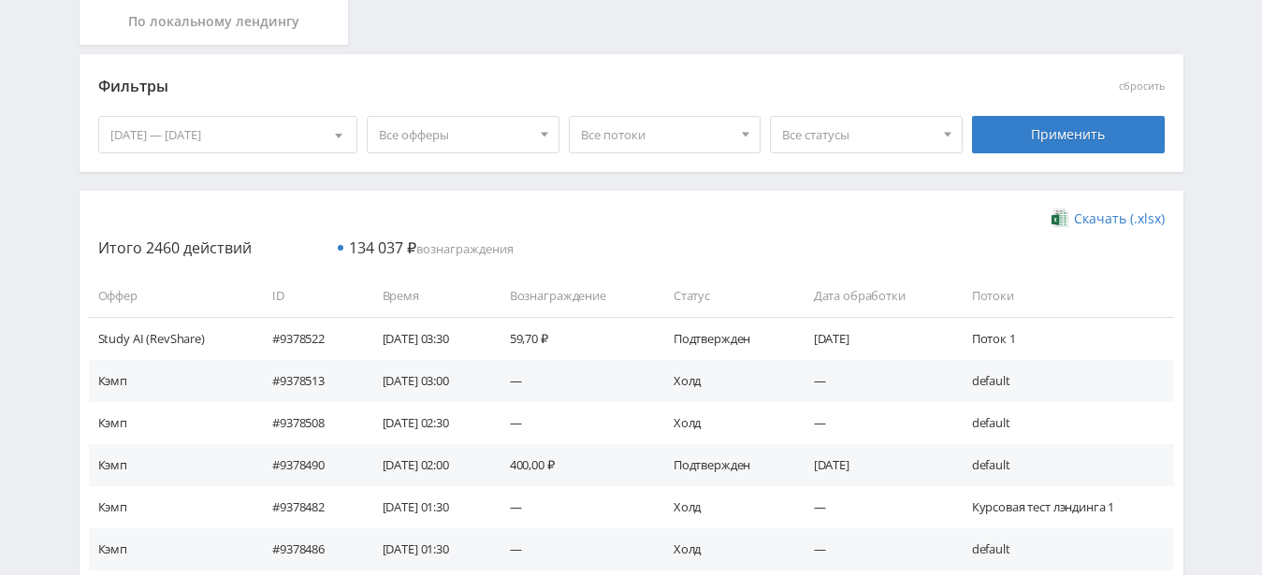
scroll to position [196, 0]
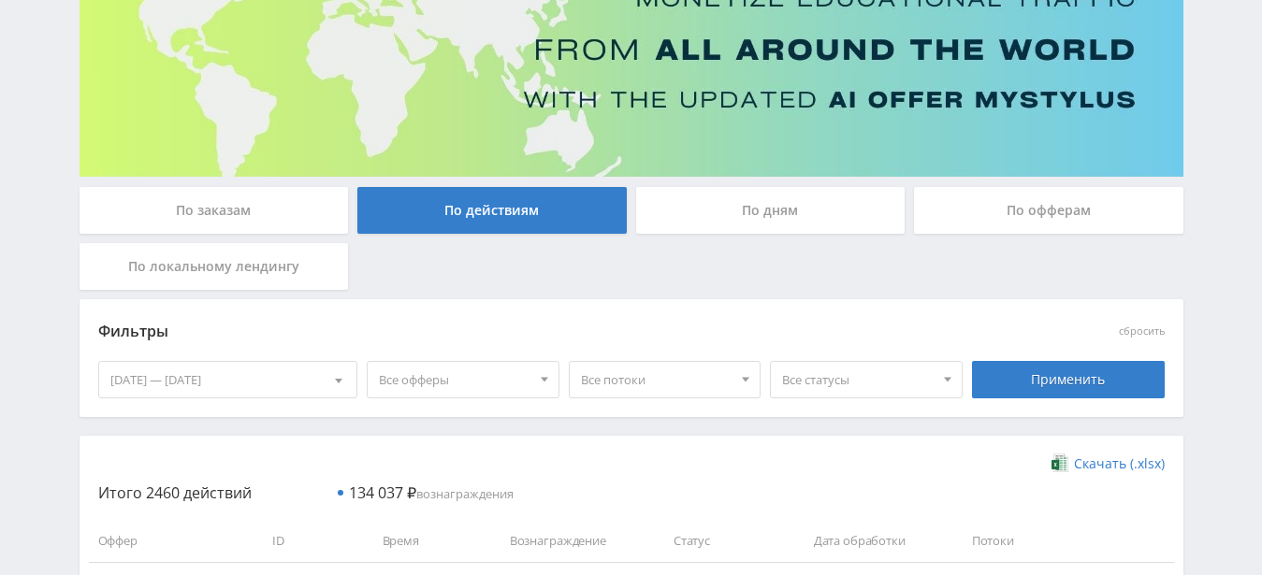
click at [1081, 222] on div "По офферам" at bounding box center [1048, 210] width 269 height 47
click at [0, 0] on input "По офферам" at bounding box center [0, 0] width 0 height 0
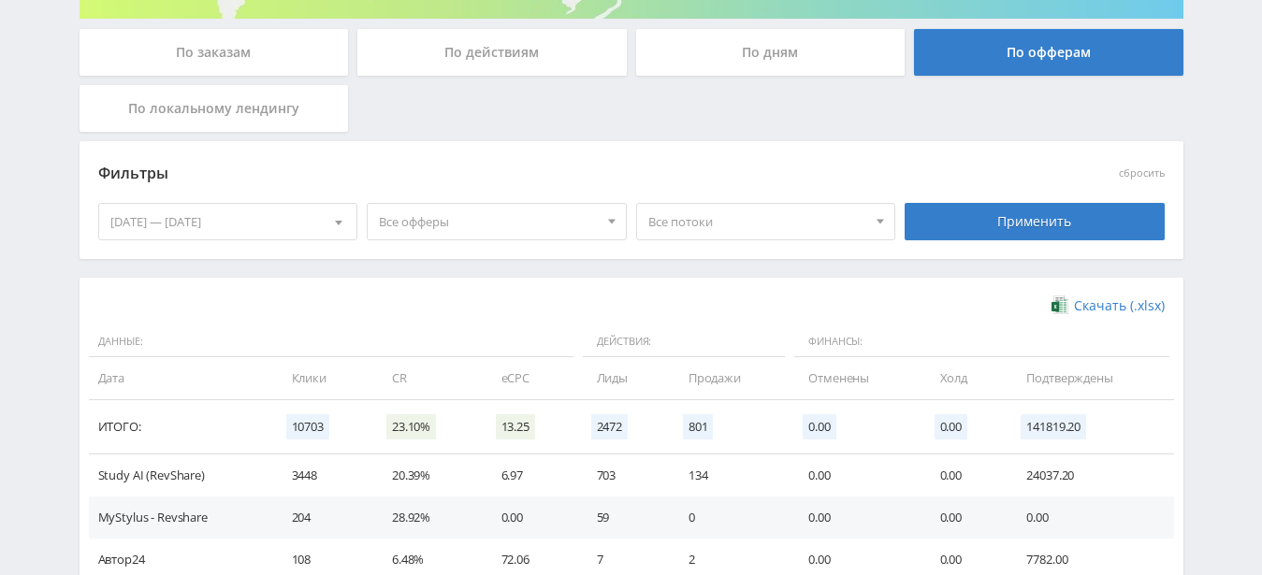
scroll to position [523, 0]
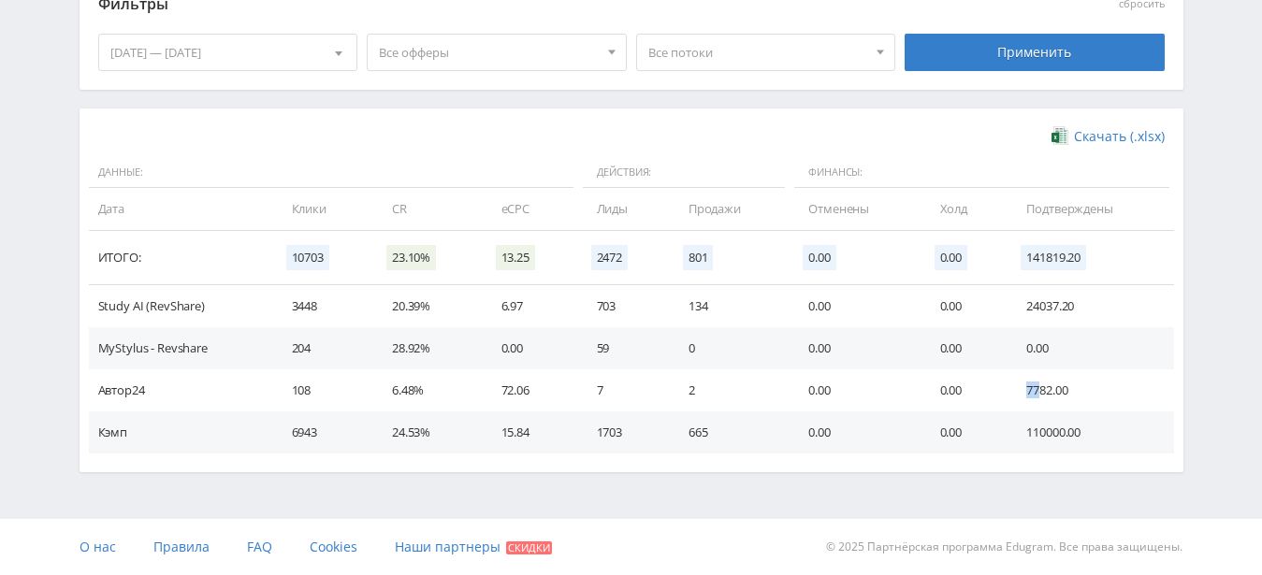
drag, startPoint x: 1040, startPoint y: 389, endPoint x: 998, endPoint y: 389, distance: 41.2
click at [1003, 389] on tr "Автор24 108 6.48% 72.06 7 2 0.00 0.00 7782.00" at bounding box center [631, 391] width 1085 height 42
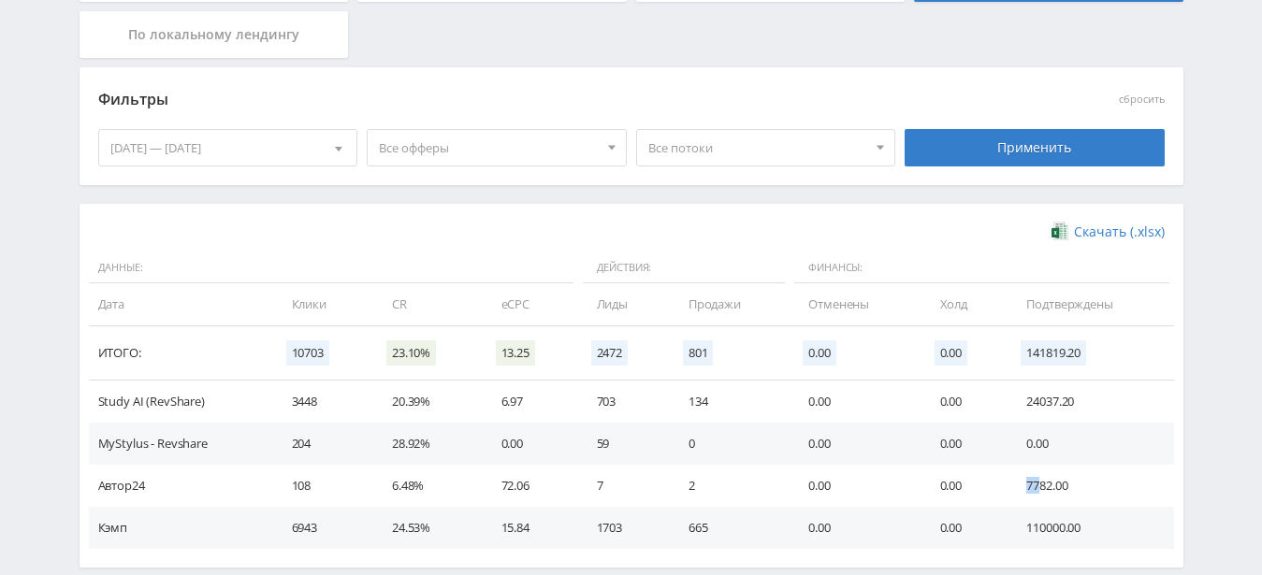
scroll to position [141, 0]
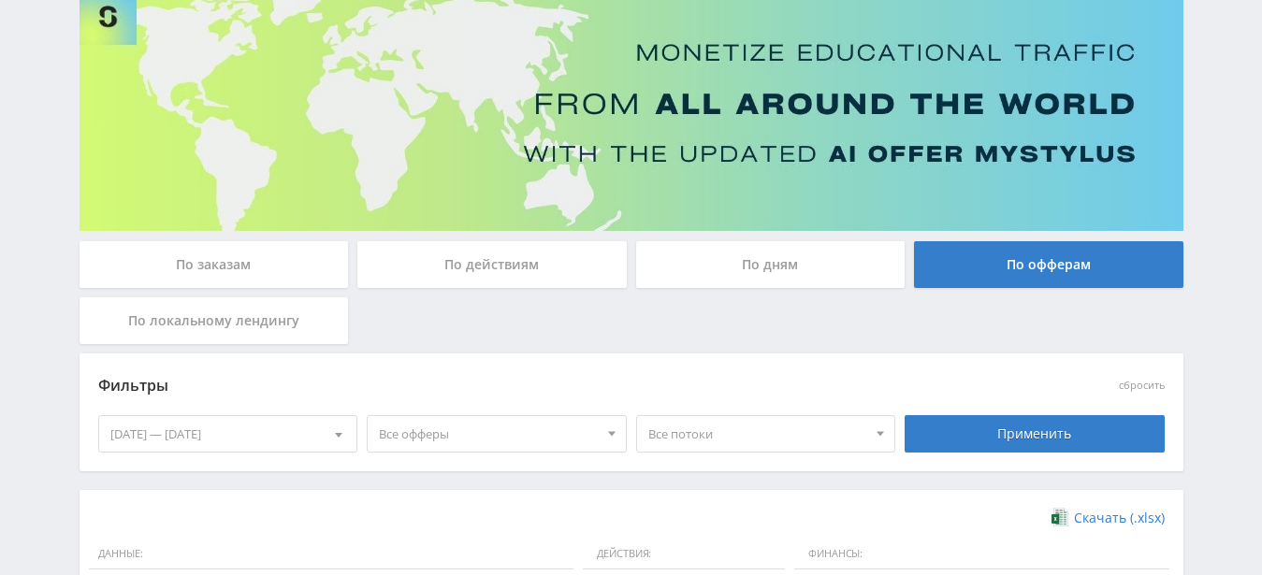
click at [441, 255] on div "По действиям" at bounding box center [491, 264] width 269 height 47
click at [0, 0] on input "По действиям" at bounding box center [0, 0] width 0 height 0
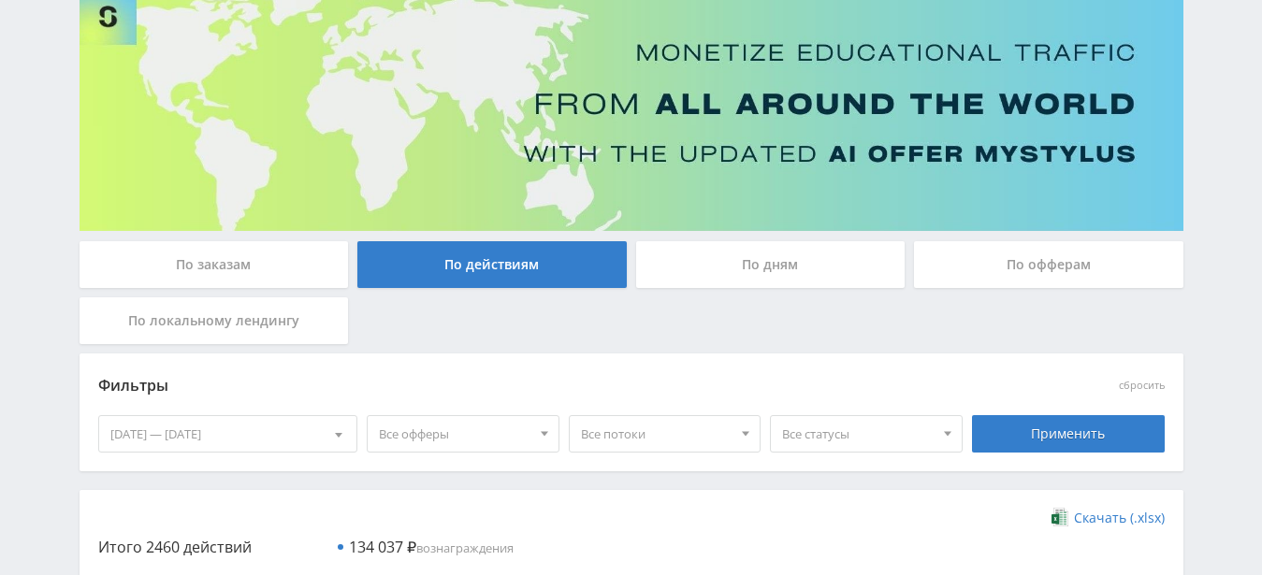
click at [246, 279] on div "По заказам" at bounding box center [214, 264] width 269 height 47
click at [0, 0] on input "По заказам" at bounding box center [0, 0] width 0 height 0
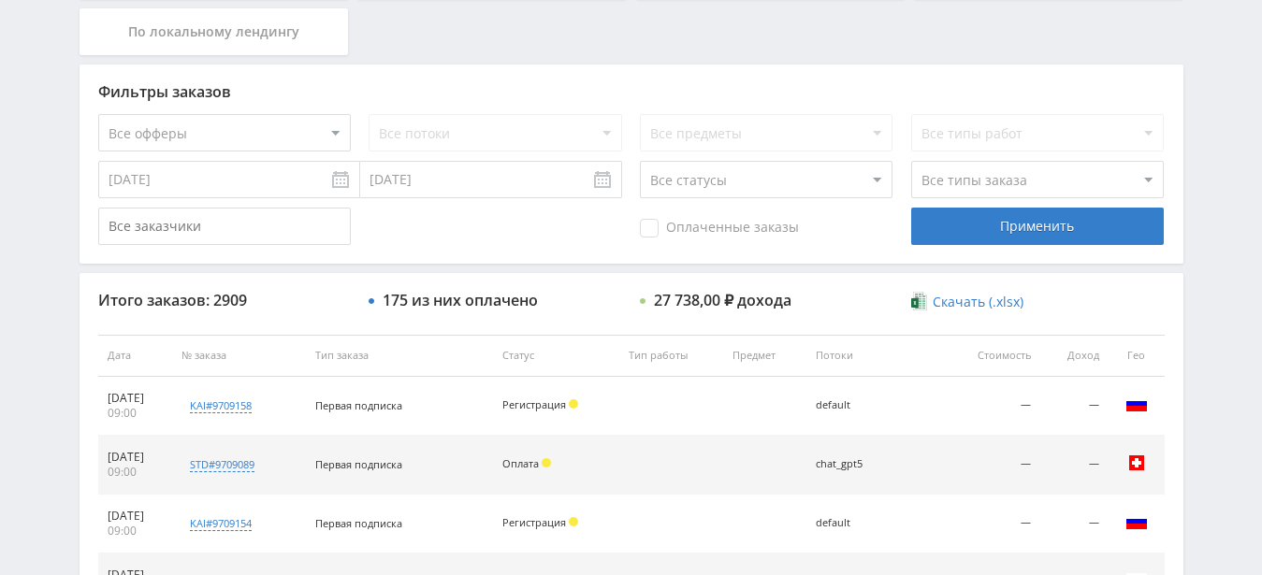
scroll to position [286, 0]
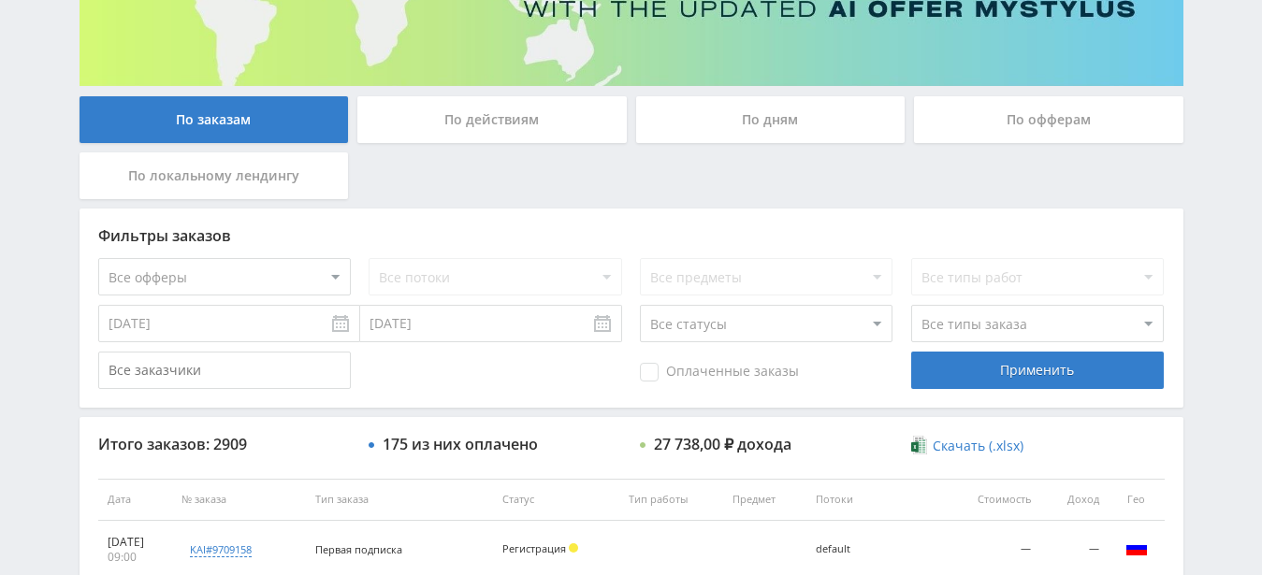
click at [301, 325] on input "[DATE]" at bounding box center [229, 323] width 262 height 37
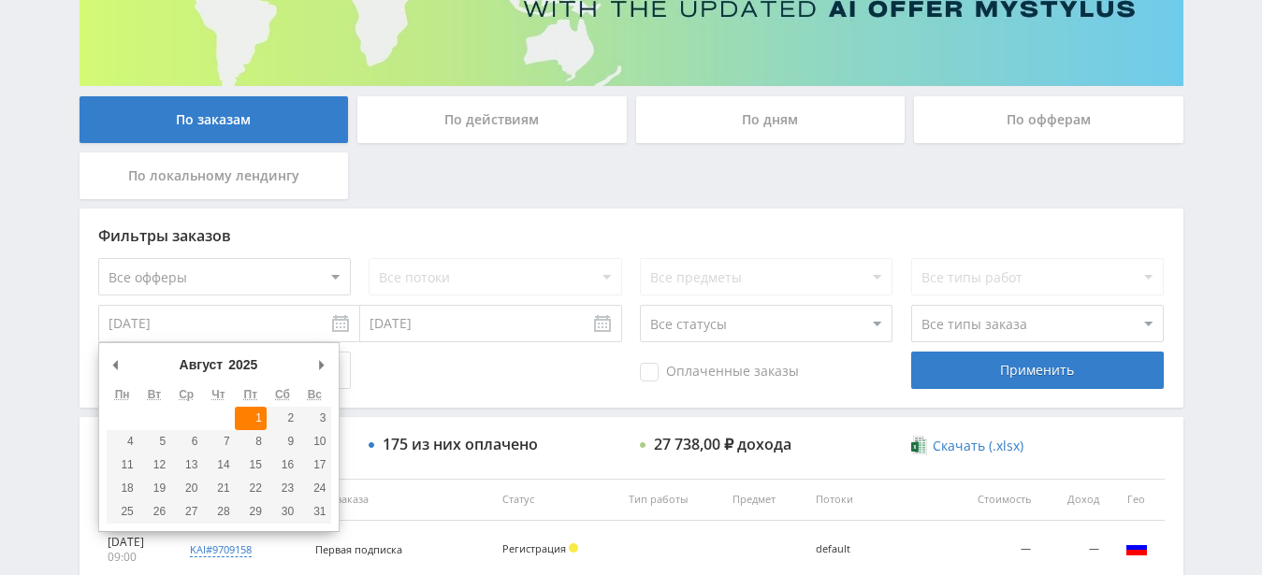
type input "[DATE]"
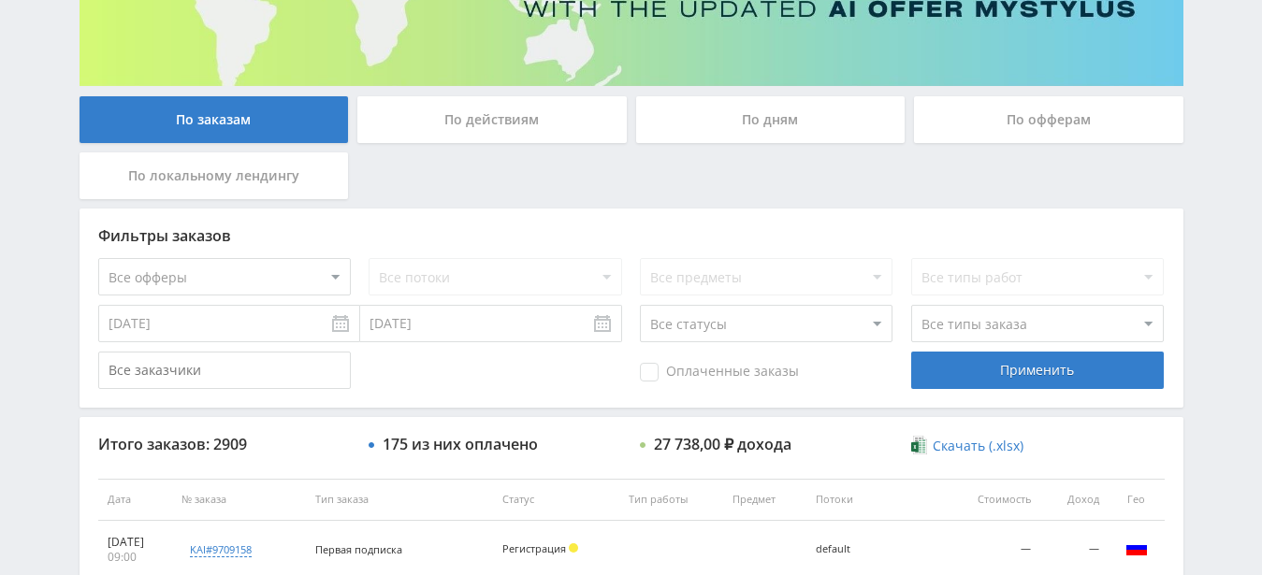
click at [443, 327] on input "[DATE]" at bounding box center [491, 323] width 262 height 37
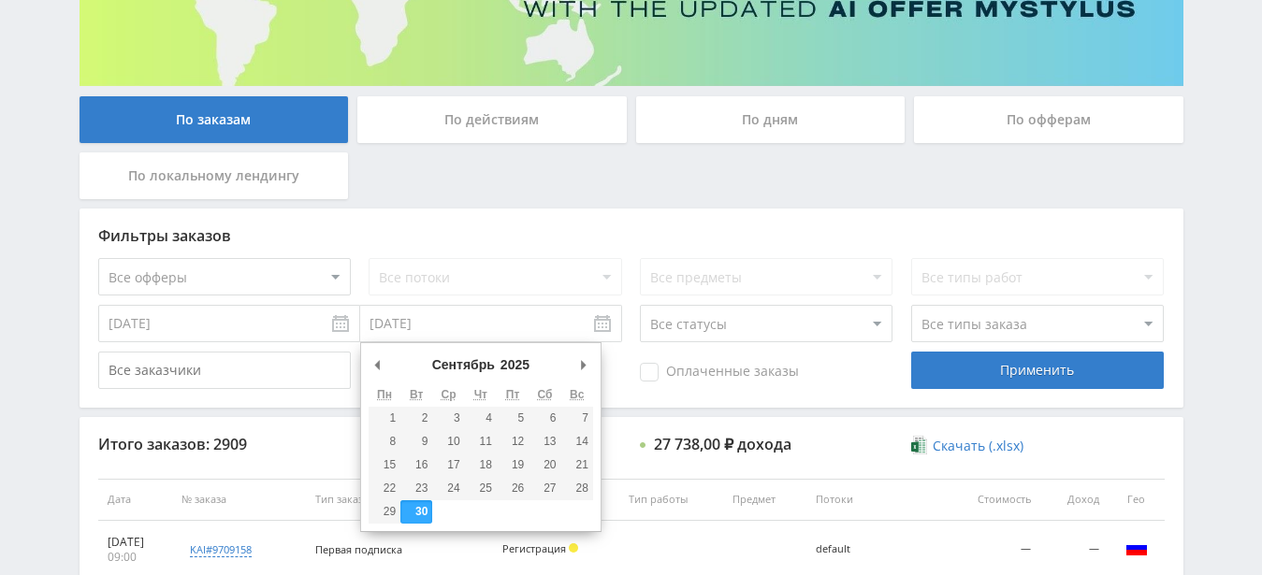
click at [441, 332] on input "[DATE]" at bounding box center [491, 323] width 262 height 37
type input "[DATE]"
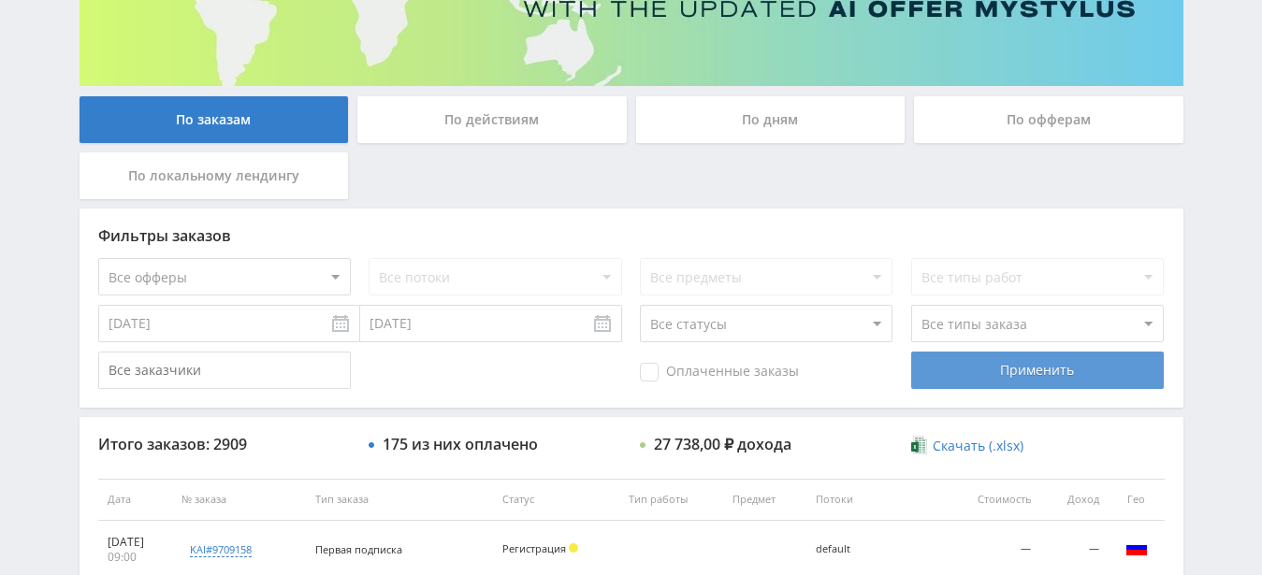
click at [981, 369] on div "Применить" at bounding box center [1037, 370] width 253 height 37
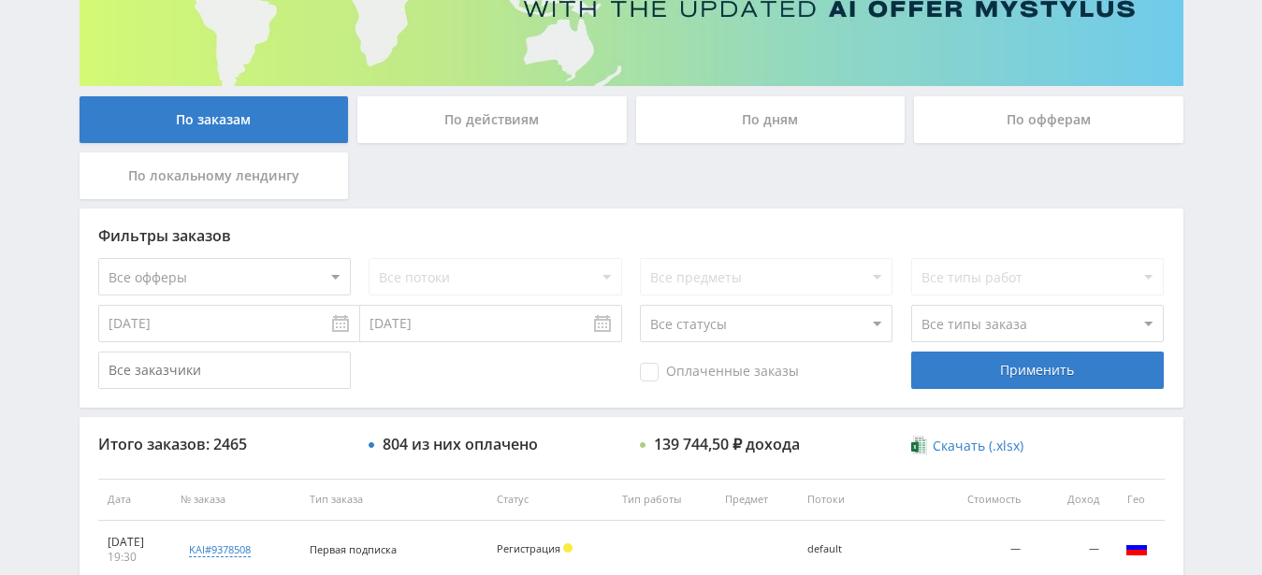
click at [98, 258] on select "Все офферы MyStylus MyStylus - Revshare Кэмп Studybay Автор24 Studybay [GEOGRAP…" at bounding box center [224, 276] width 253 height 37
select select "1"
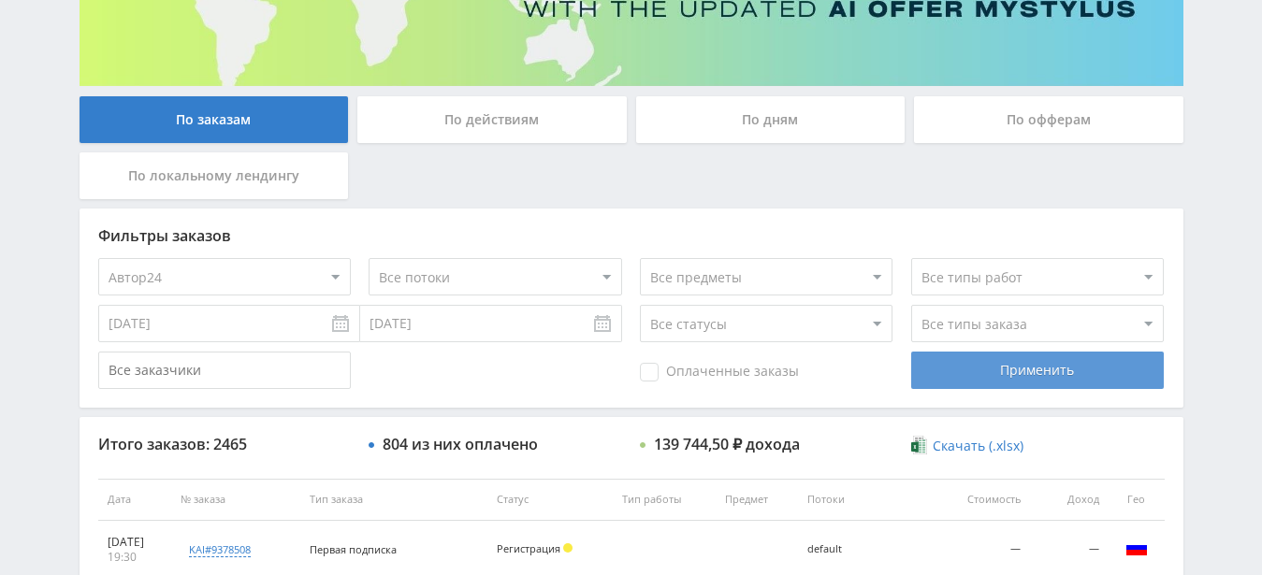
click at [982, 386] on div "Применить" at bounding box center [1037, 370] width 253 height 37
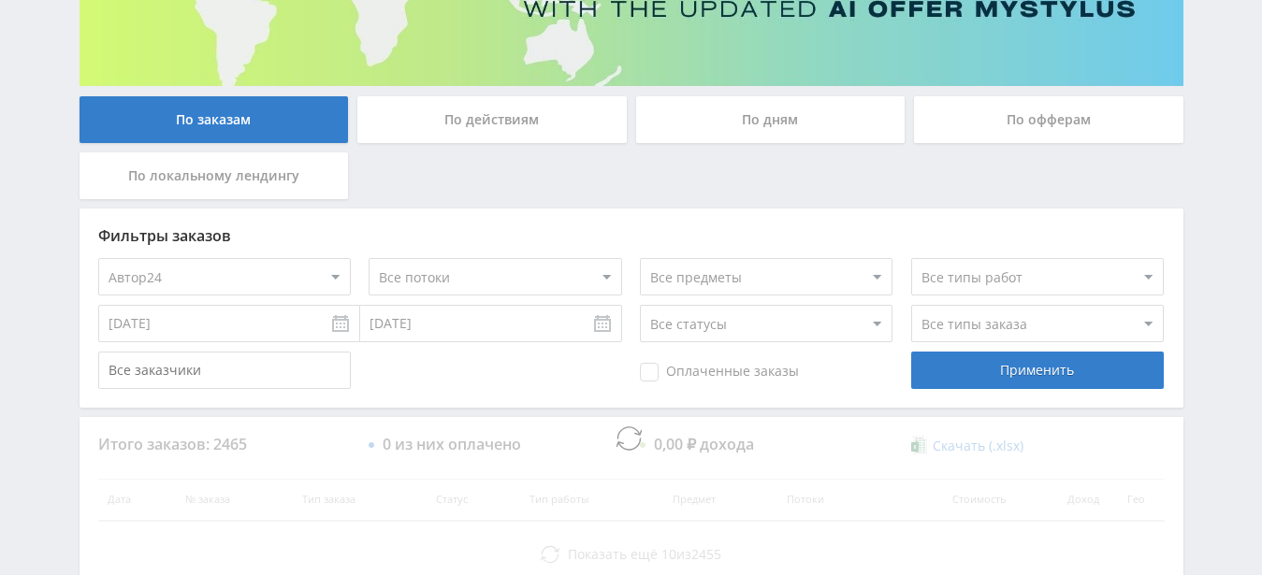
click at [369, 258] on select "Все потоки Лабораторная Письмо Конспект Книга Контрольная Диссертация Школьный …" at bounding box center [495, 276] width 253 height 37
click at [528, 267] on select "Все потоки Лабораторная Письмо Конспект Книга Контрольная Диссертация Школьный …" at bounding box center [495, 276] width 253 height 37
